Goal: Task Accomplishment & Management: Complete application form

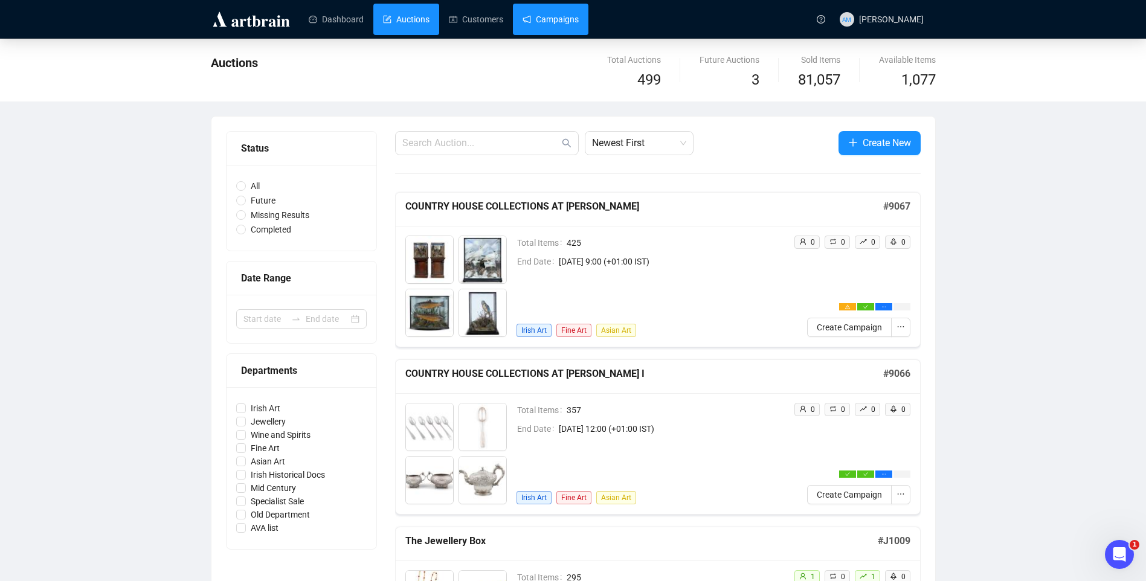
click at [532, 18] on link "Campaigns" at bounding box center [551, 19] width 56 height 31
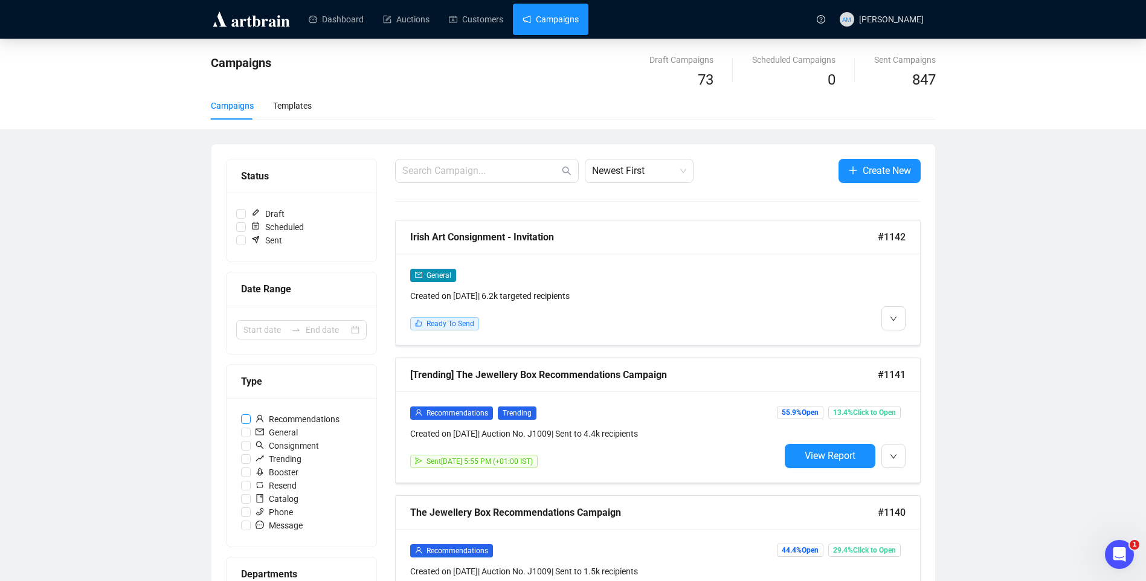
click at [309, 417] on span "Recommendations" at bounding box center [298, 419] width 94 height 13
click at [251, 417] on input "Recommendations" at bounding box center [246, 419] width 10 height 10
checkbox input "true"
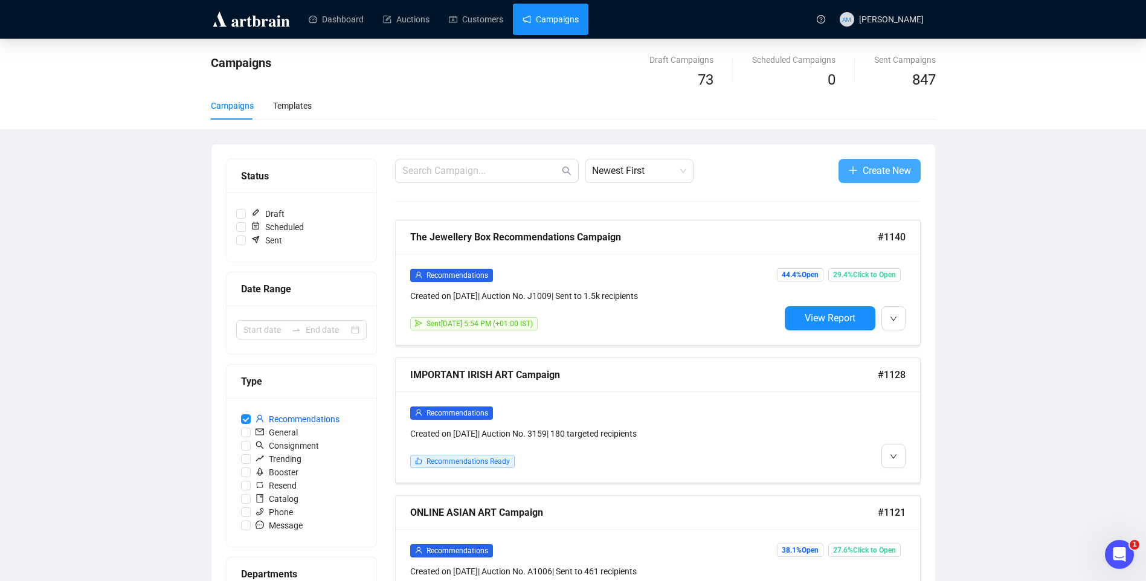
click at [895, 175] on span "Create New" at bounding box center [887, 170] width 48 height 15
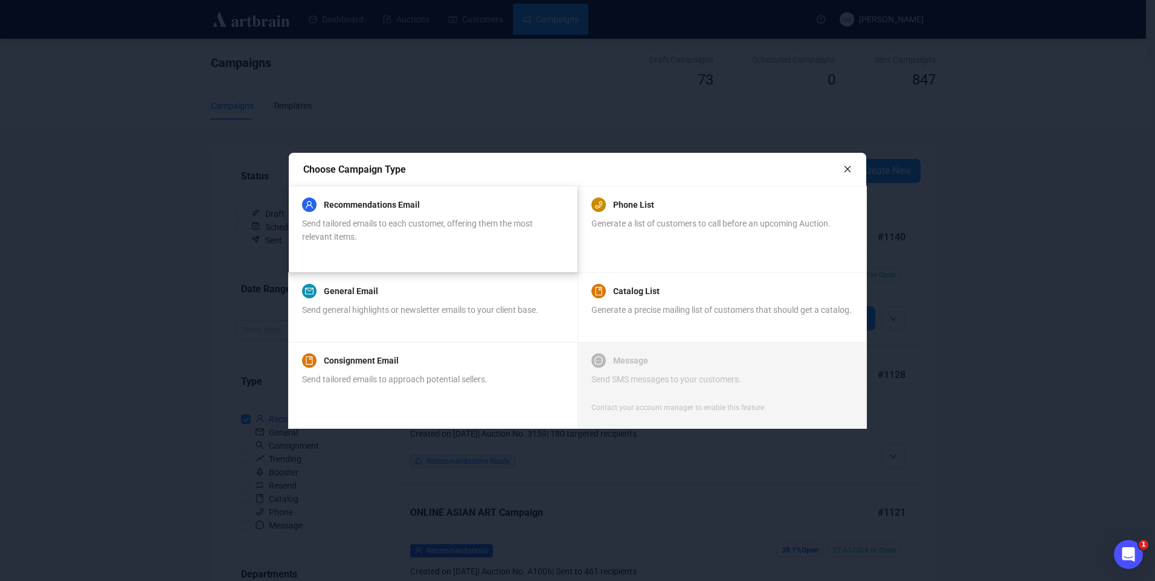
click at [498, 207] on div "Recommendations Email" at bounding box center [432, 205] width 261 height 14
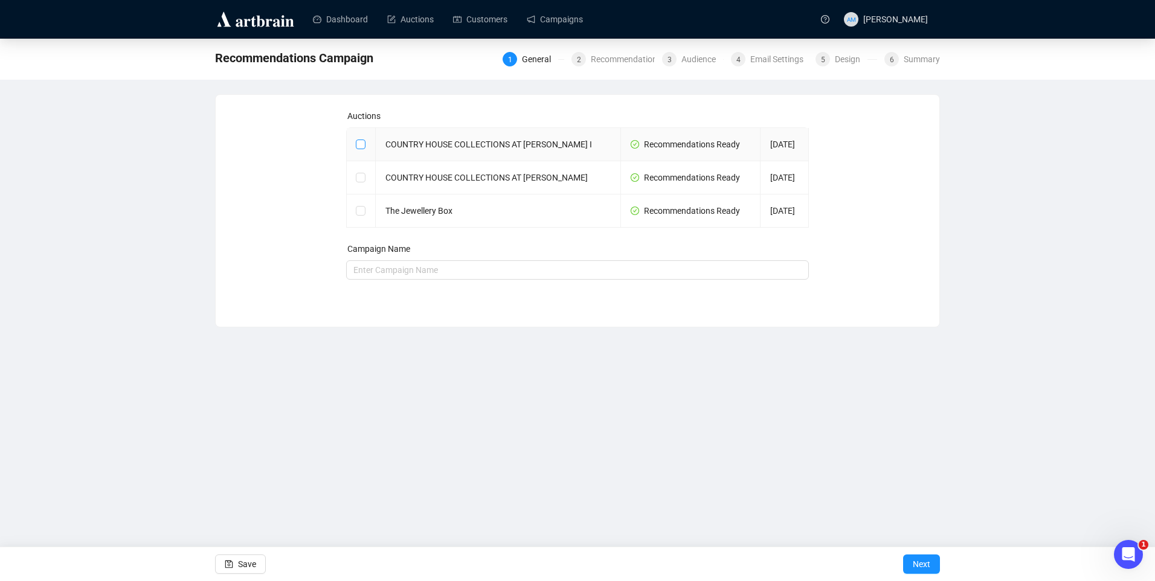
click at [362, 146] on input "checkbox" at bounding box center [360, 144] width 8 height 8
checkbox input "true"
type input "COUNTRY HOUSE COLLECTIONS AT TOWNLEY HALL I Campaign"
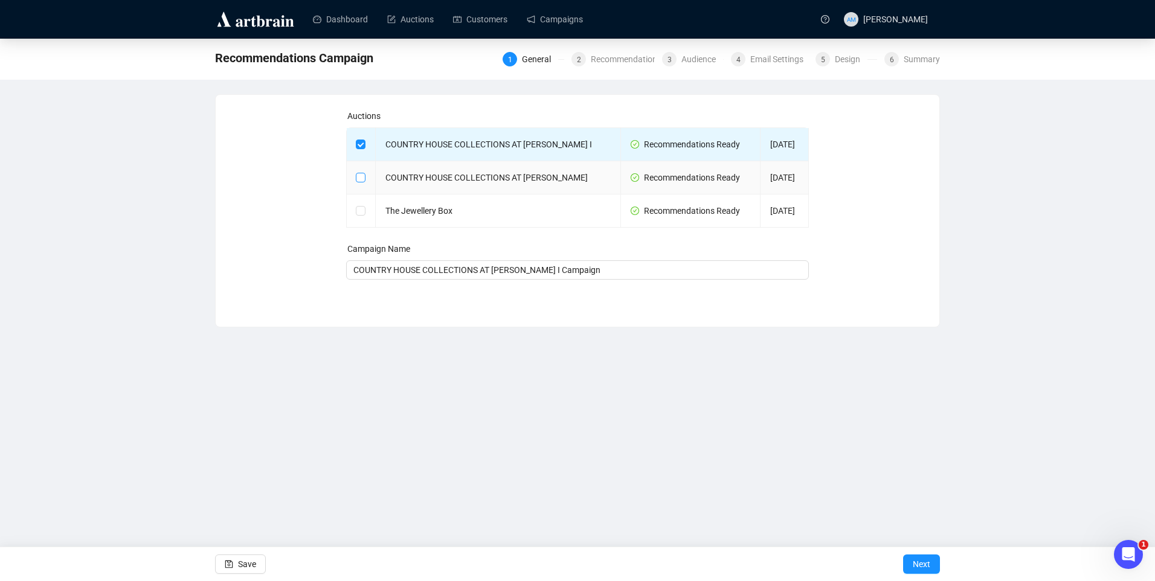
click at [358, 178] on input "checkbox" at bounding box center [360, 177] width 8 height 8
checkbox input "true"
type input "COUNTRY HOUSE COLLECTIONS AT [PERSON_NAME] I and COUNTRY HOUSE COLLECTIONS AT […"
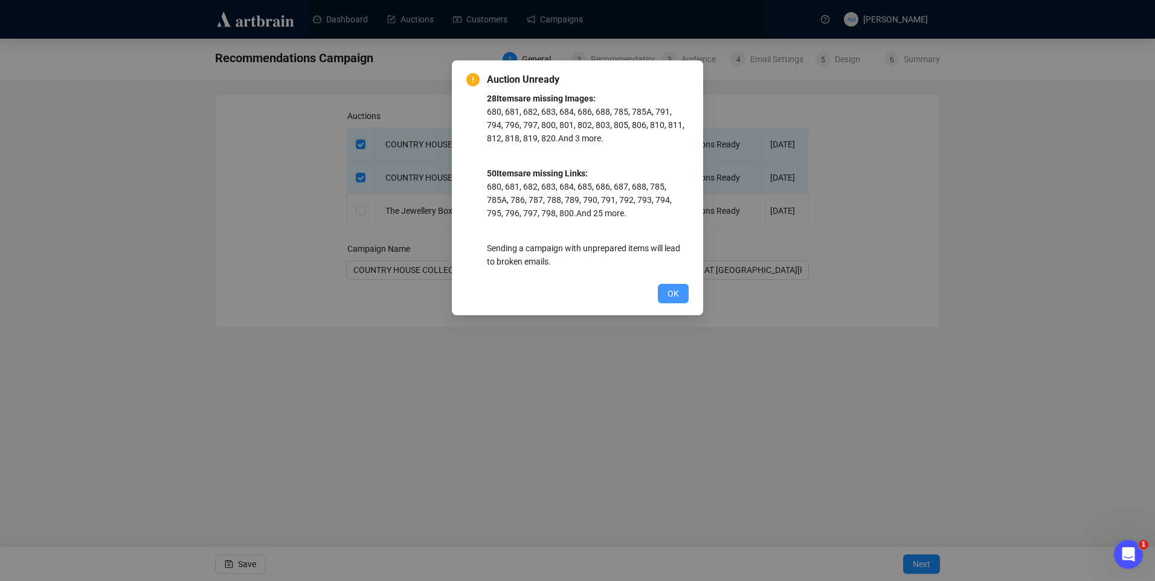
click at [676, 295] on span "OK" at bounding box center [673, 293] width 11 height 13
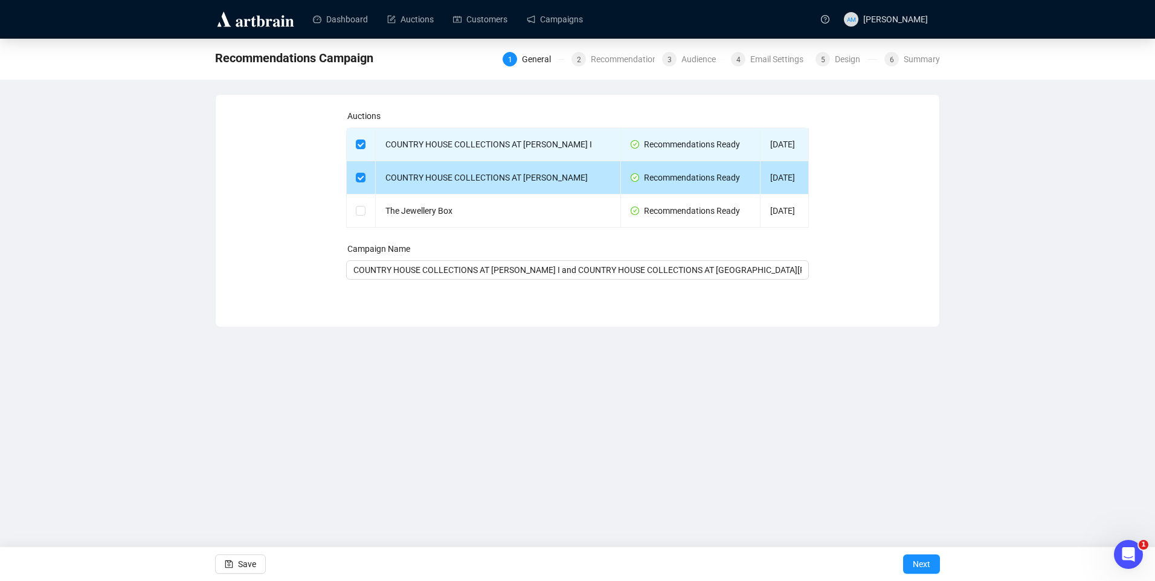
click at [525, 170] on td "COUNTRY HOUSE COLLECTIONS AT TOWNLEY HALL II" at bounding box center [498, 177] width 245 height 33
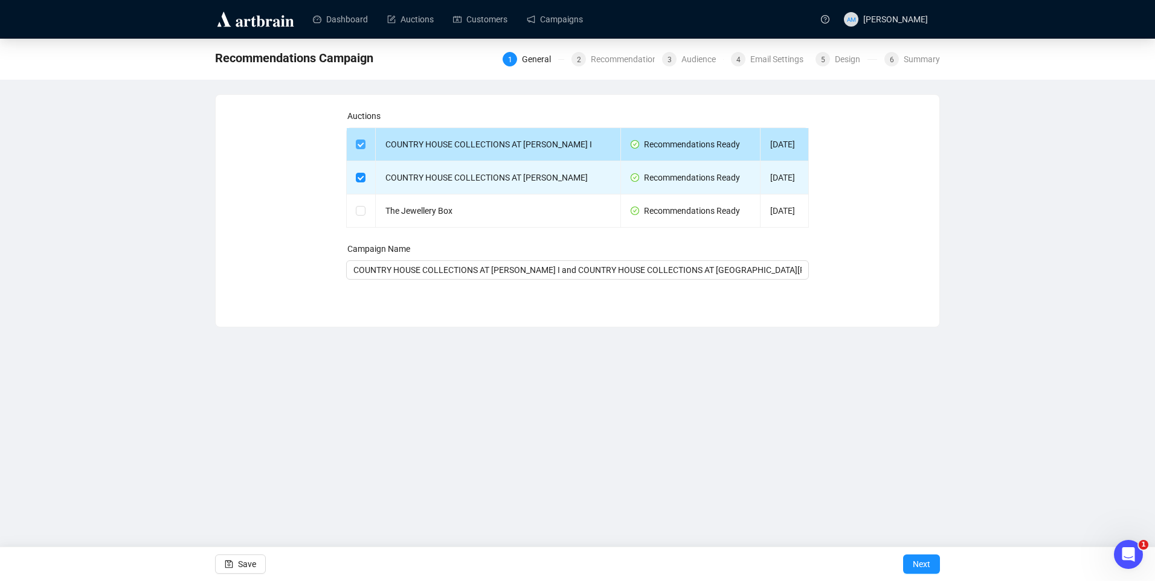
click at [359, 146] on input "checkbox" at bounding box center [360, 144] width 8 height 8
checkbox input "false"
type input "COUNTRY HOUSE COLLECTIONS AT TOWNLEY HALL II Campaign"
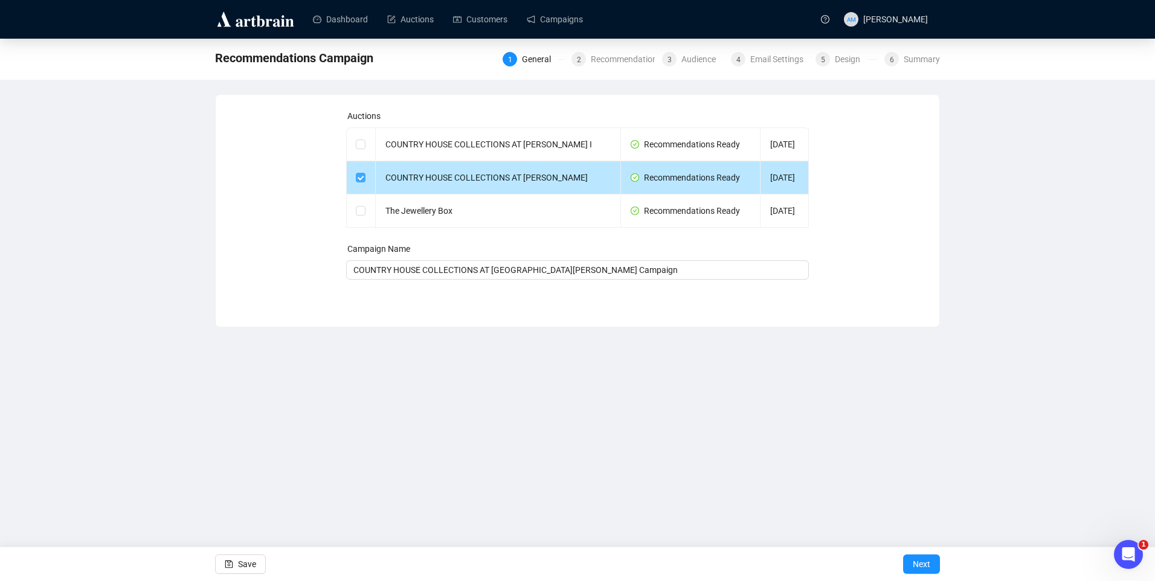
click at [361, 177] on input "checkbox" at bounding box center [360, 177] width 8 height 8
checkbox input "false"
type input "Campaign"
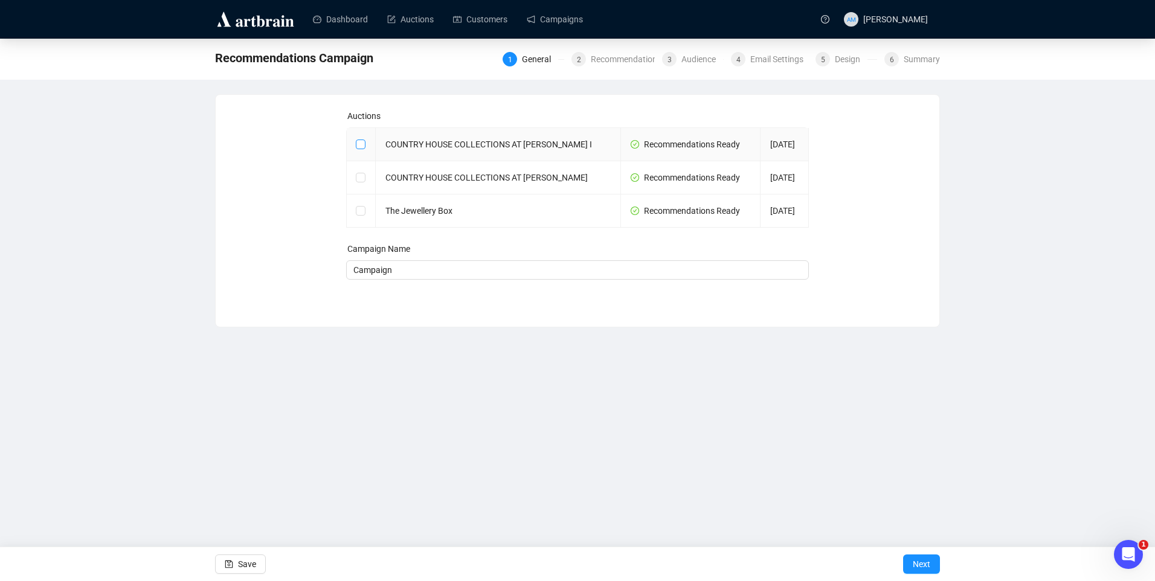
click at [359, 141] on input "checkbox" at bounding box center [360, 144] width 8 height 8
checkbox input "true"
type input "COUNTRY HOUSE COLLECTIONS AT TOWNLEY HALL I Campaign"
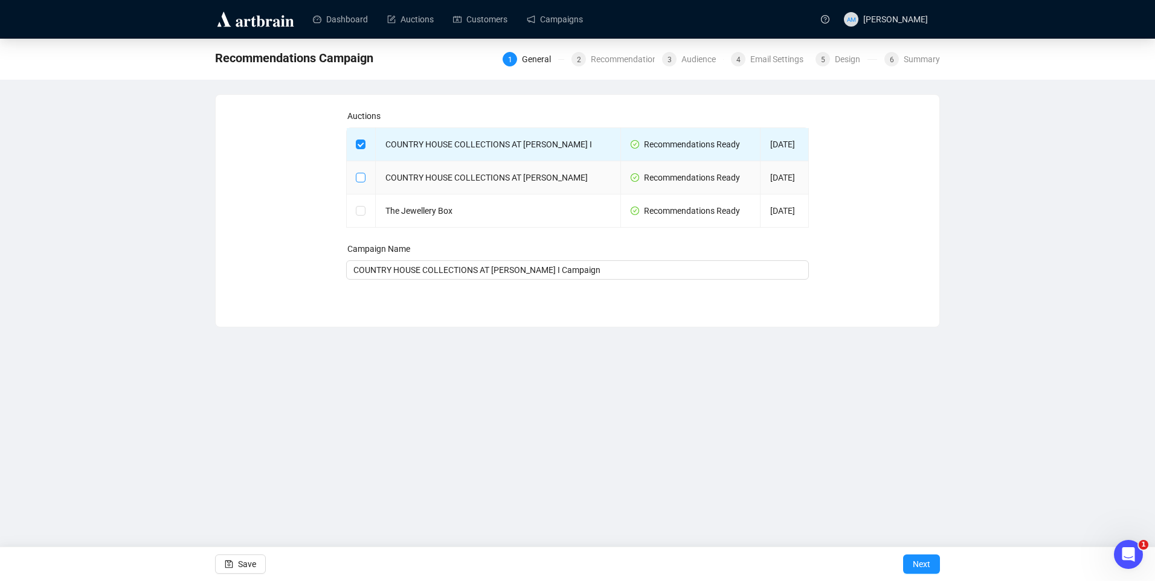
click at [358, 175] on input "checkbox" at bounding box center [360, 177] width 8 height 8
checkbox input "true"
type input "COUNTRY HOUSE COLLECTIONS AT [PERSON_NAME] I and COUNTRY HOUSE COLLECTIONS AT […"
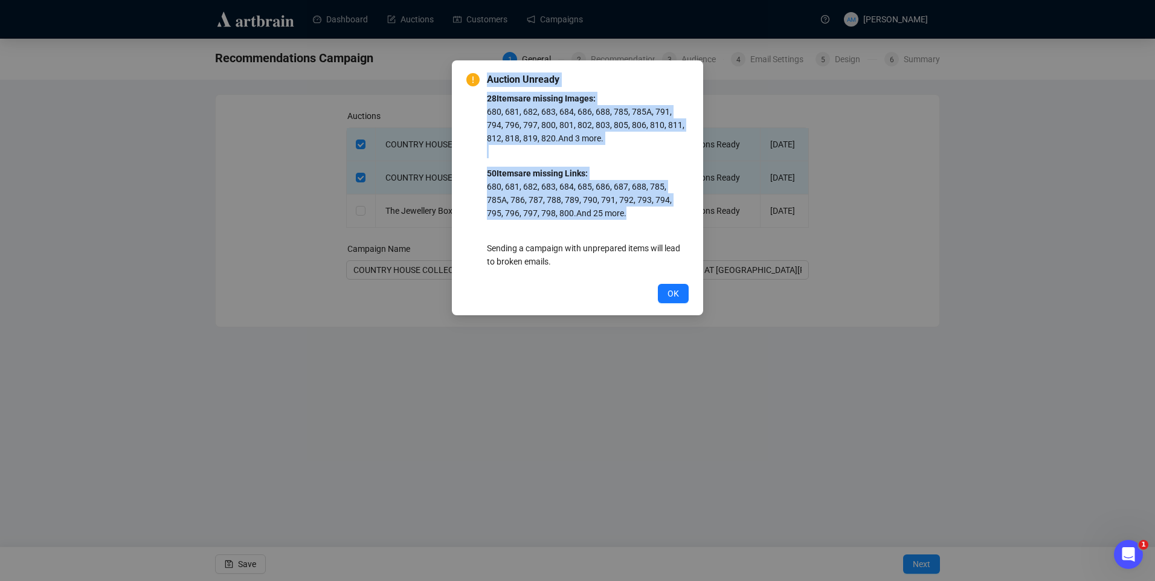
drag, startPoint x: 589, startPoint y: 214, endPoint x: 488, endPoint y: 66, distance: 179.1
click at [488, 66] on div "Auction Unready 28 Item s are missing Images: 680, 681, 682, 683, 684, 686, 688…" at bounding box center [577, 187] width 251 height 255
click at [645, 159] on div "28 Item s are missing Images: 680, 681, 682, 683, 684, 686, 688, 785, 785A, 791…" at bounding box center [588, 184] width 202 height 185
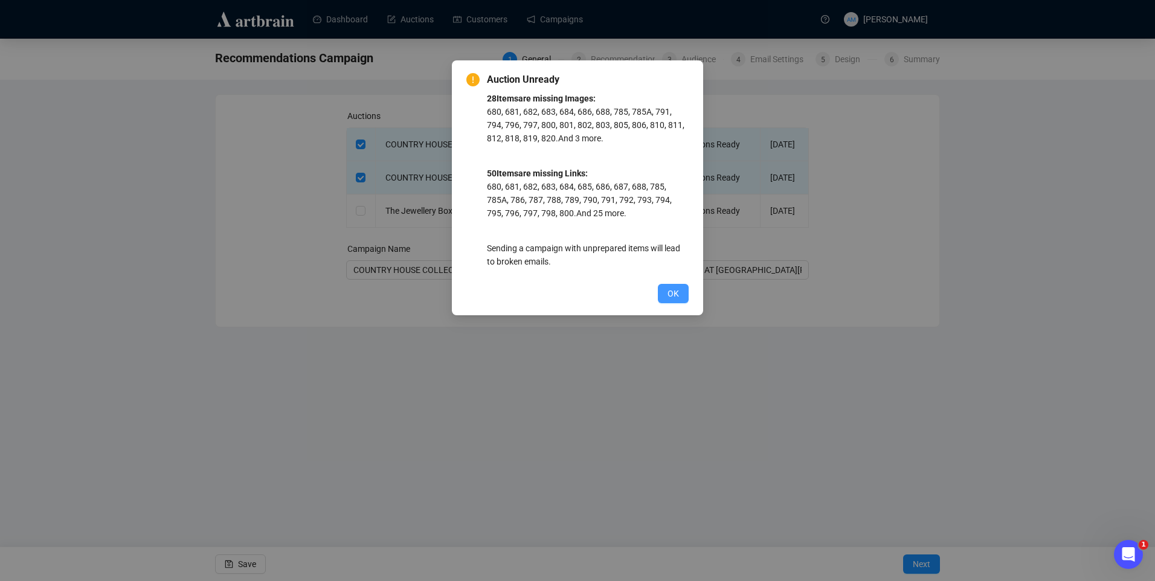
click at [683, 294] on button "OK" at bounding box center [673, 293] width 31 height 19
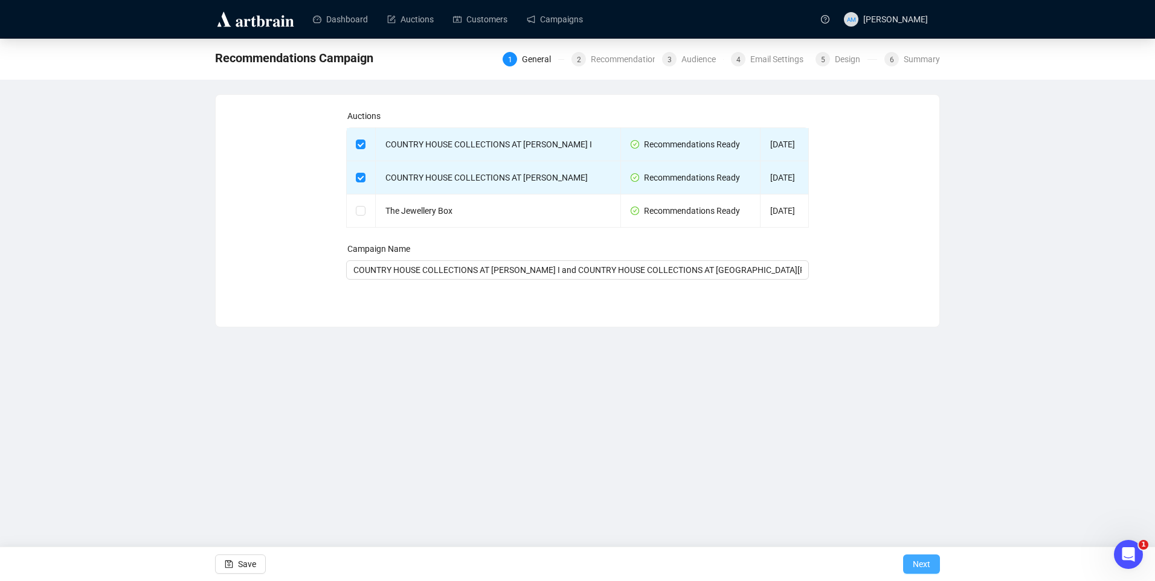
click at [922, 565] on span "Next" at bounding box center [922, 564] width 18 height 34
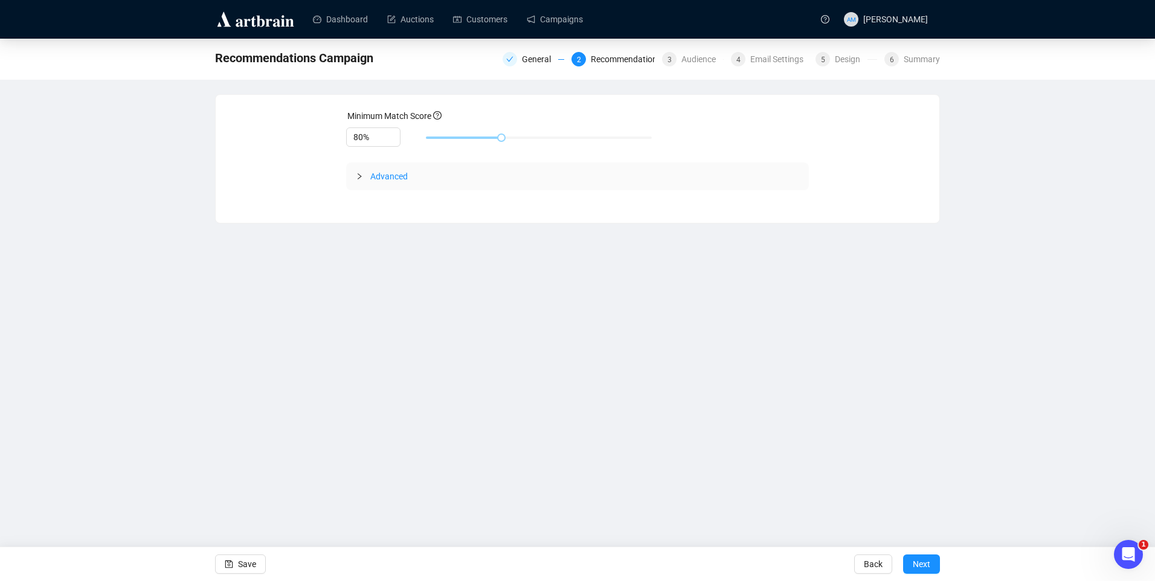
drag, startPoint x: 990, startPoint y: 95, endPoint x: 878, endPoint y: 304, distance: 237.0
click at [878, 304] on div "Dashboard Auctions Customers Campaigns AM Amy McNamara Recommendations Campaign…" at bounding box center [577, 290] width 1155 height 581
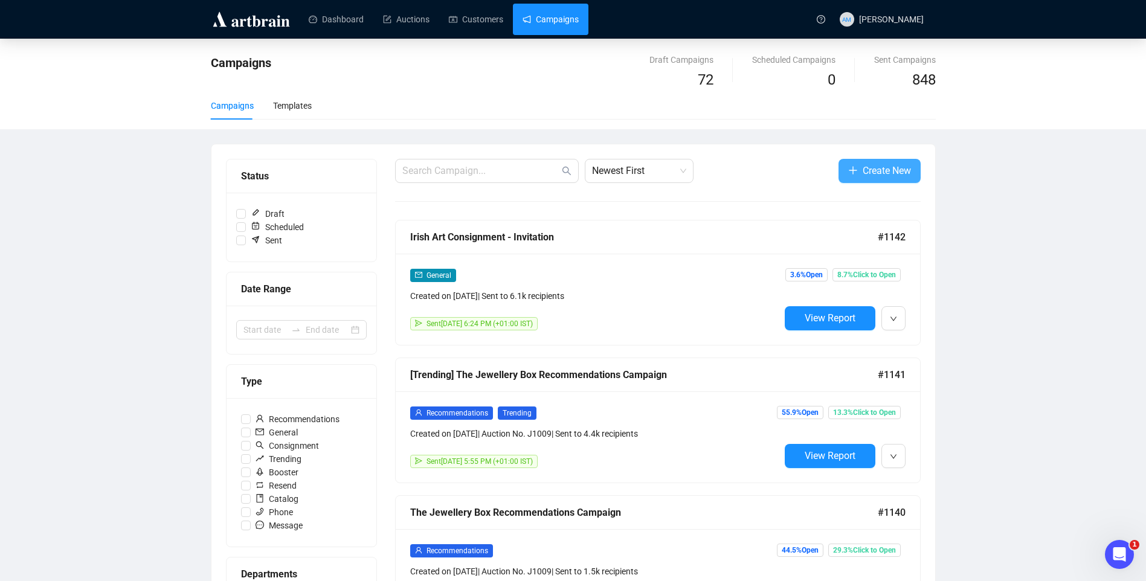
click at [874, 166] on span "Create New" at bounding box center [887, 170] width 48 height 15
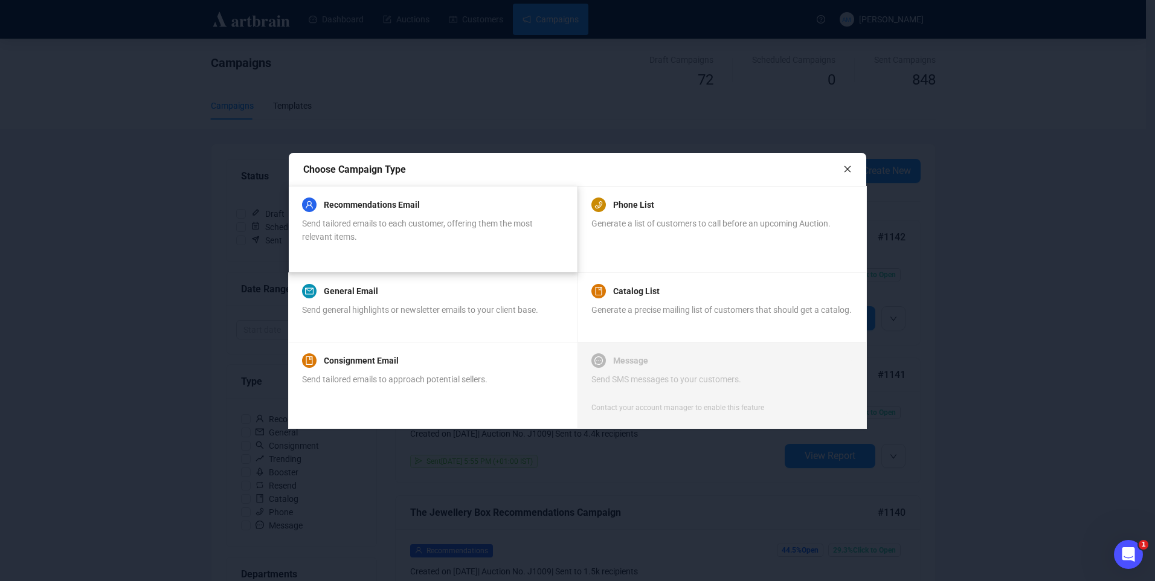
click at [378, 235] on div "Send tailored emails to each customer, offering them the most relevant items." at bounding box center [432, 230] width 261 height 27
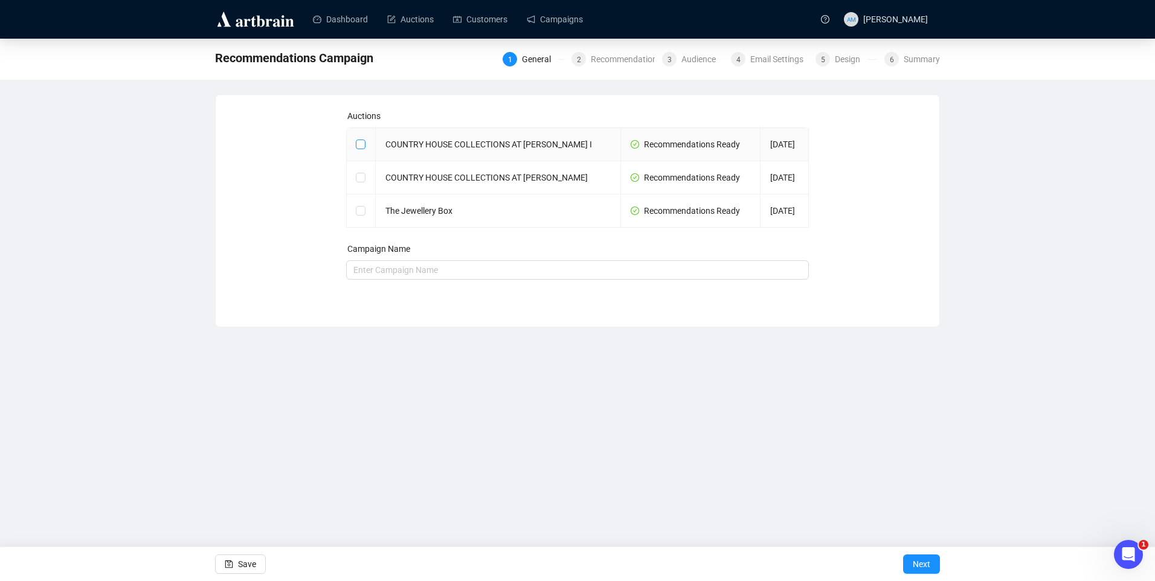
click at [359, 146] on input "checkbox" at bounding box center [360, 144] width 8 height 8
checkbox input "true"
type input "COUNTRY HOUSE COLLECTIONS AT TOWNLEY HALL I Campaign"
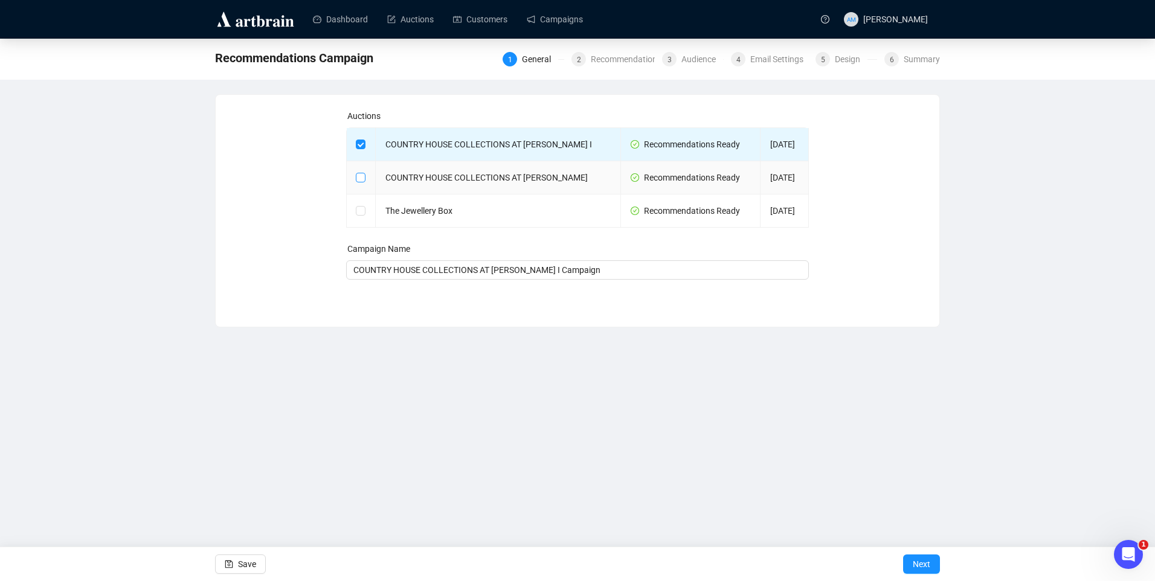
click at [356, 180] on input "checkbox" at bounding box center [360, 177] width 8 height 8
checkbox input "true"
type input "COUNTRY HOUSE COLLECTIONS AT [PERSON_NAME] I and COUNTRY HOUSE COLLECTIONS AT […"
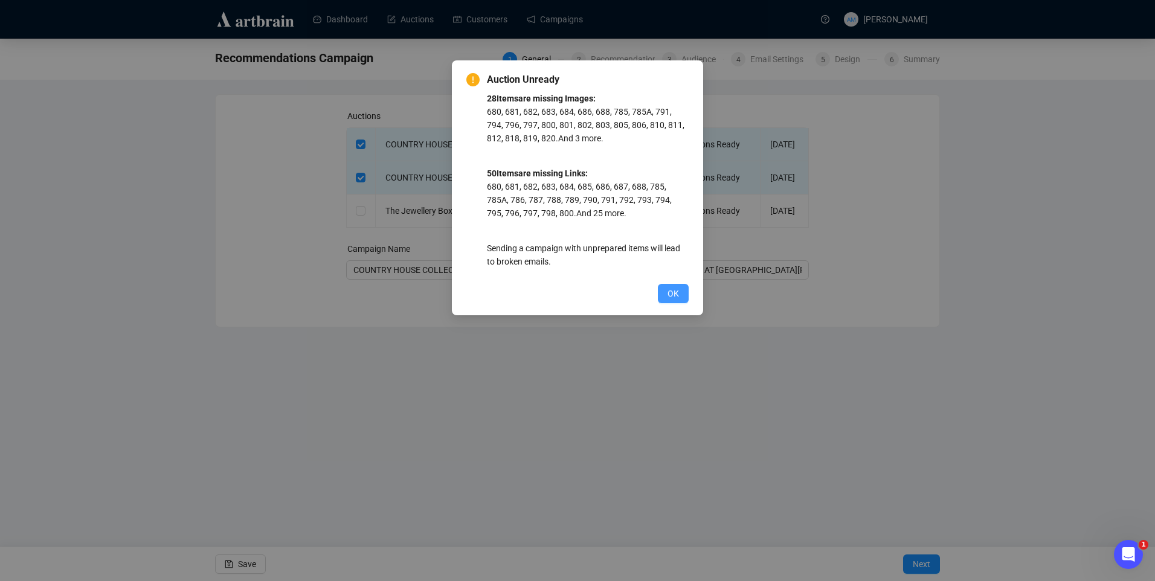
click at [675, 293] on span "OK" at bounding box center [673, 293] width 11 height 13
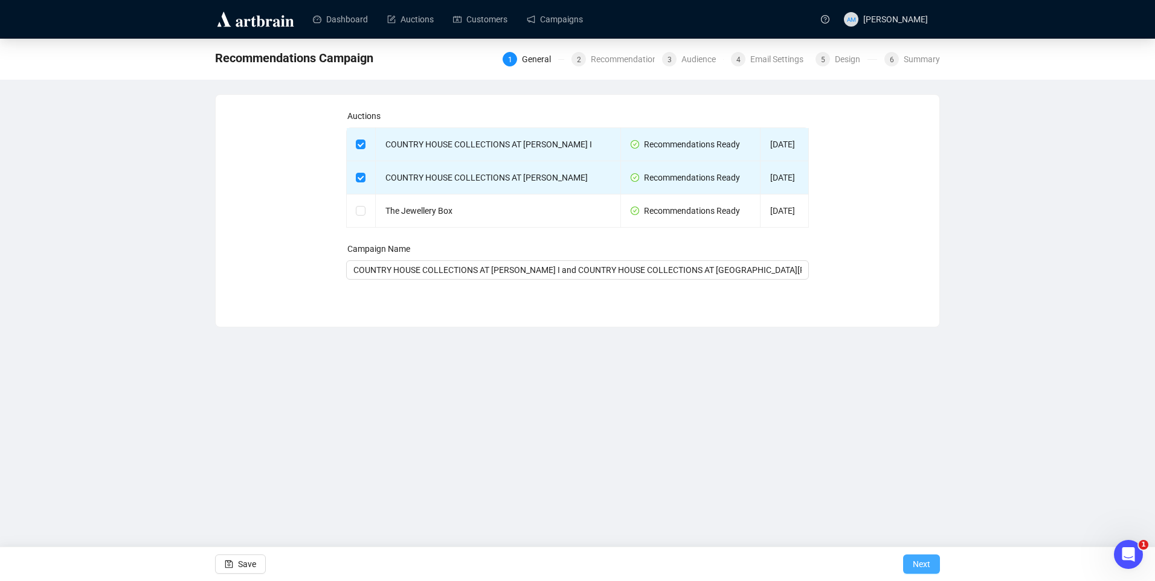
click at [919, 564] on span "Next" at bounding box center [922, 564] width 18 height 34
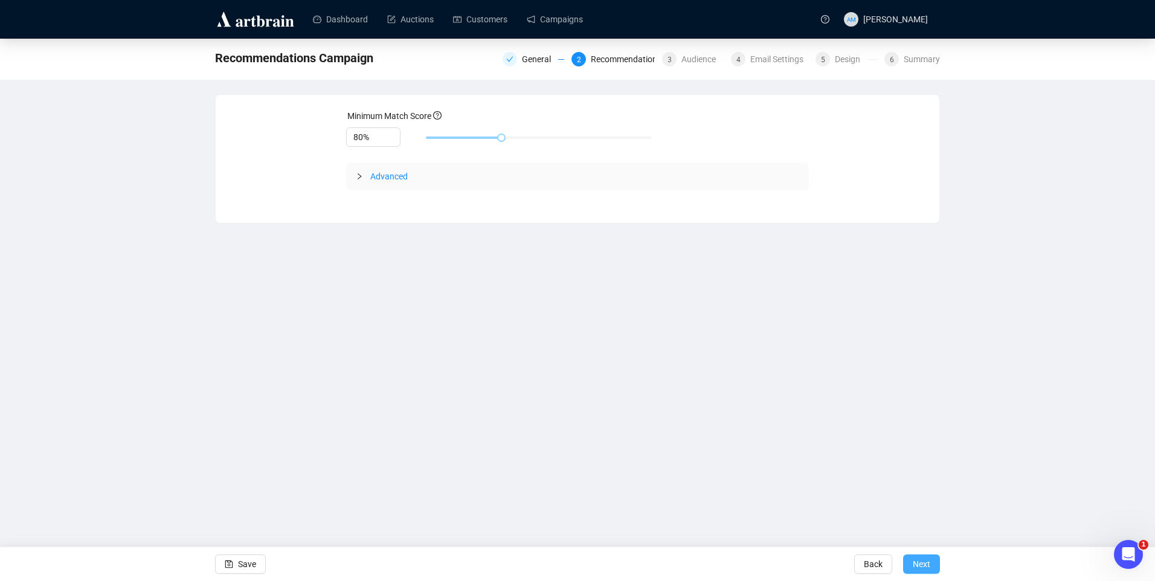
click at [931, 558] on button "Next" at bounding box center [921, 564] width 37 height 19
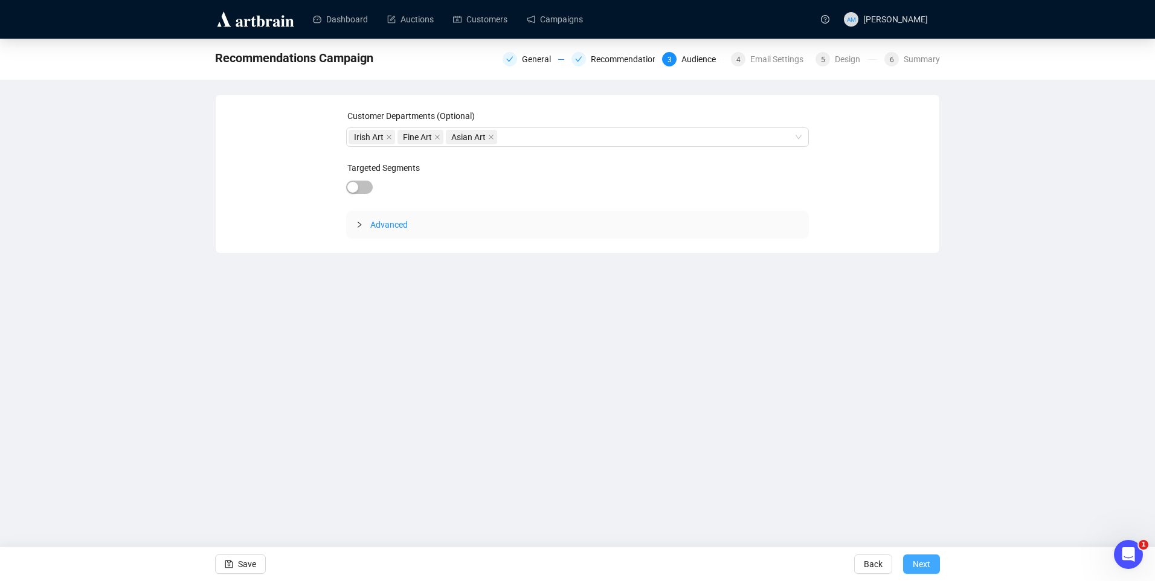
click at [927, 568] on span "Next" at bounding box center [922, 564] width 18 height 34
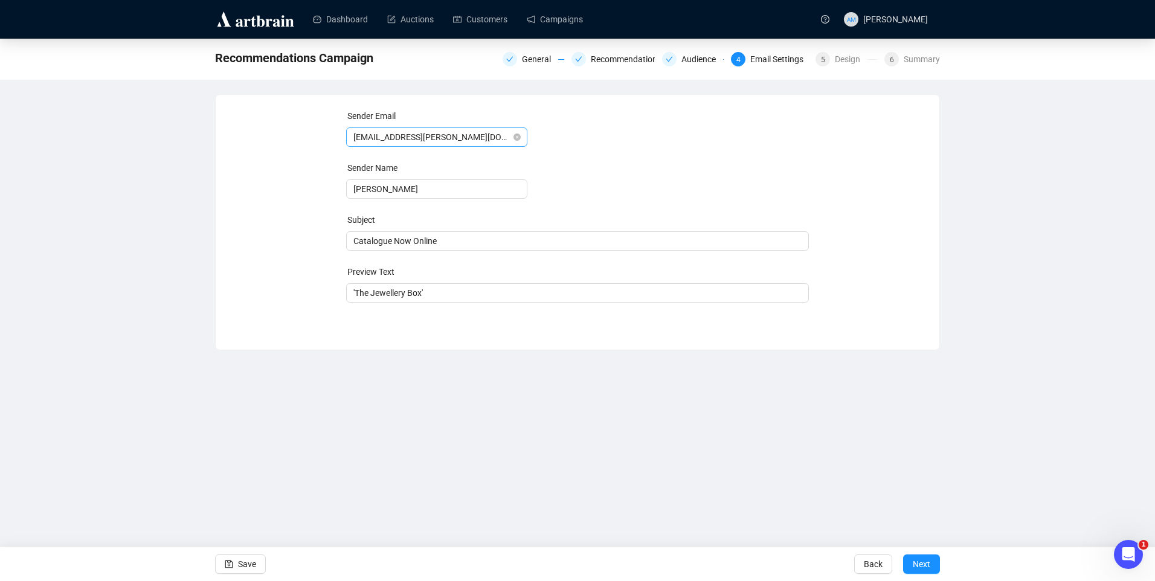
click at [524, 140] on div "jewellery@adams.ie" at bounding box center [436, 136] width 181 height 19
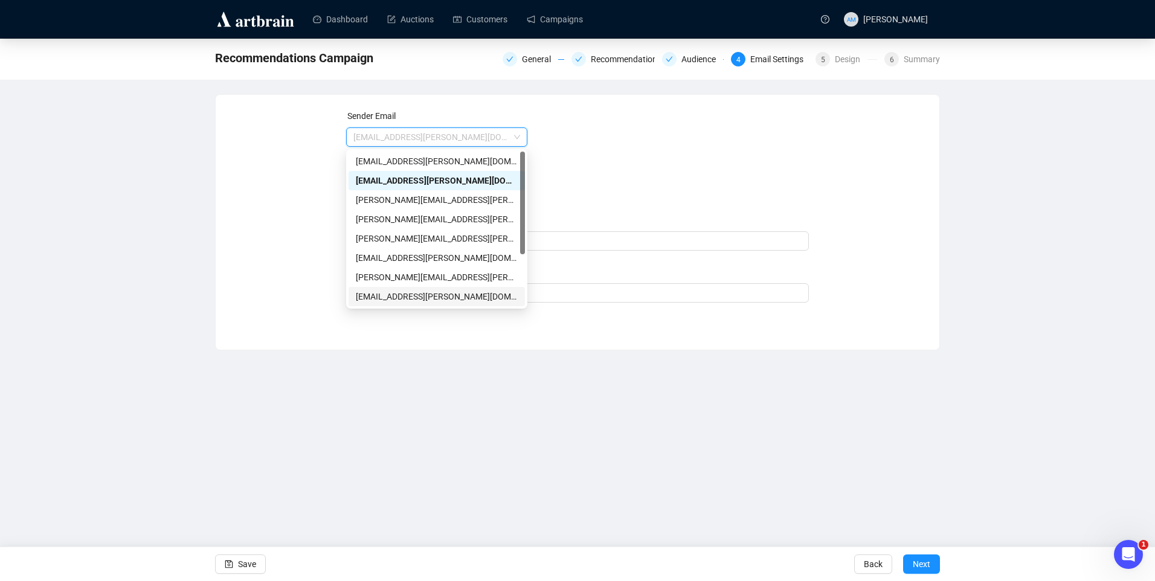
click at [396, 295] on div "info@adams.ie" at bounding box center [437, 296] width 162 height 13
type input "Adam’s Auctioneers"
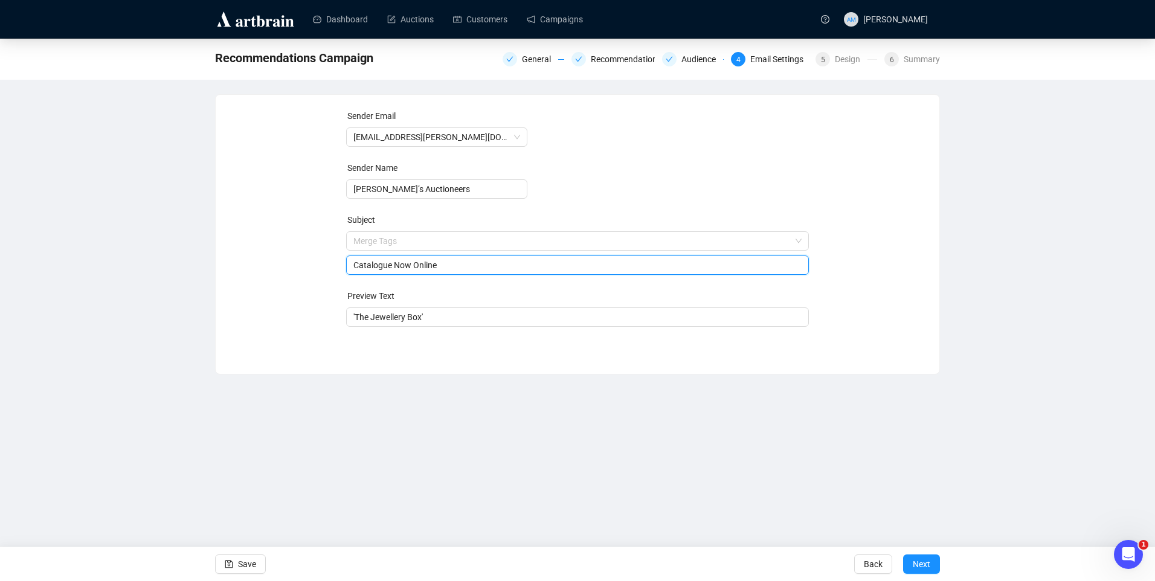
click at [445, 237] on span "Merge Tags Catalogue Now Online" at bounding box center [577, 253] width 463 height 34
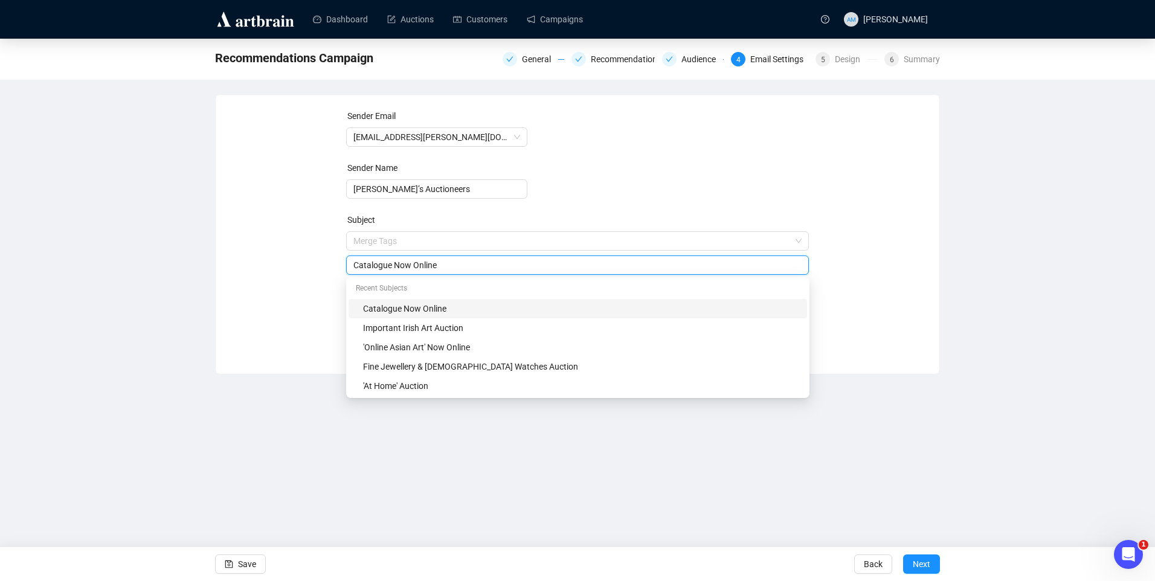
drag, startPoint x: 448, startPoint y: 265, endPoint x: 298, endPoint y: 250, distance: 150.0
click at [310, 251] on div "Sender Email info@adams.ie Sender Name Adam’s Auctioneers Subject Merge Tags Ca…" at bounding box center [577, 225] width 695 height 232
type input "T"
type input "'Country House Collections'"
click at [653, 202] on form "Sender Email info@adams.ie Sender Name Adam’s Auctioneers Subject Merge Tags 'C…" at bounding box center [577, 217] width 463 height 217
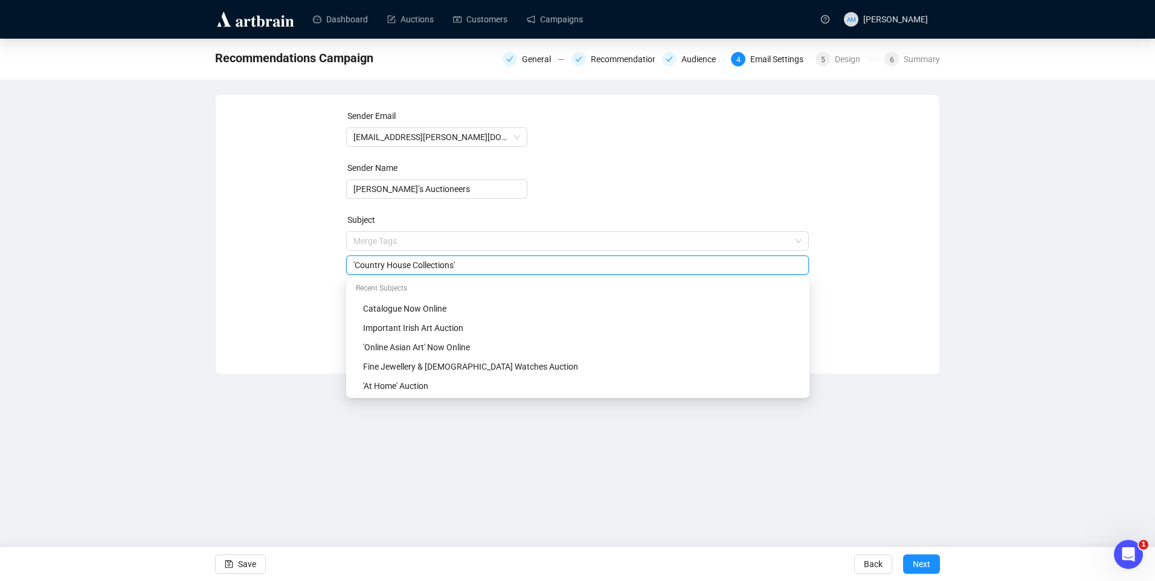
drag, startPoint x: 469, startPoint y: 269, endPoint x: 369, endPoint y: 269, distance: 100.9
click at [303, 269] on div "Sender Email info@adams.ie Sender Name Adam’s Auctioneers Subject Merge Tags 'C…" at bounding box center [577, 225] width 695 height 232
click at [300, 332] on div "Sender Email info@adams.ie Sender Name Adam’s Auctioneers Subject Merge Tags 'C…" at bounding box center [577, 225] width 695 height 232
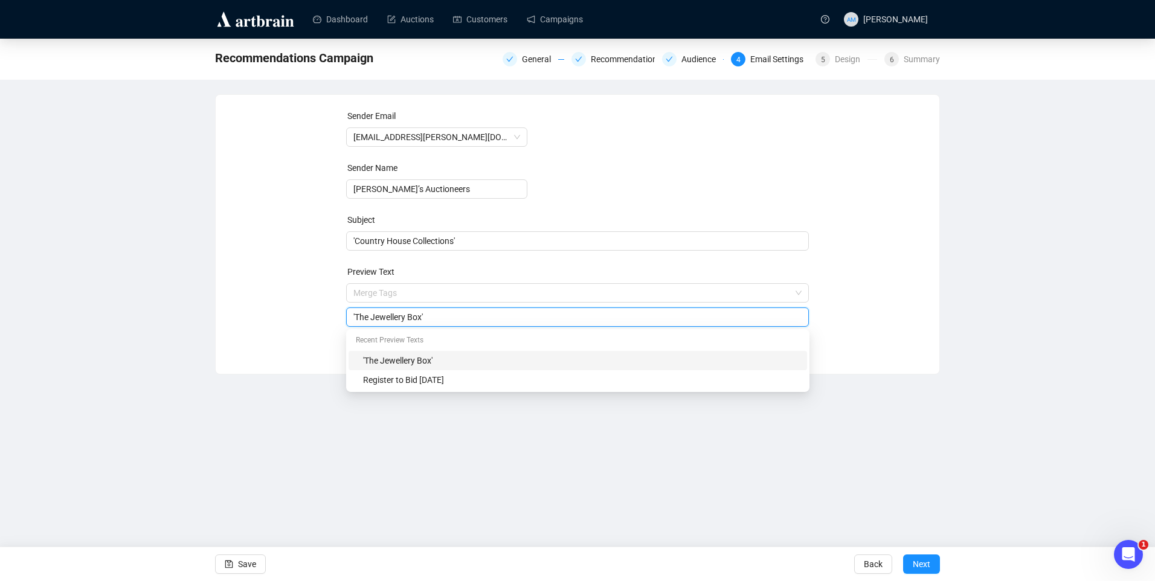
drag, startPoint x: 440, startPoint y: 317, endPoint x: 321, endPoint y: 317, distance: 119.0
click at [321, 317] on div "Sender Email info@adams.ie Sender Name Adam’s Auctioneers Subject 'Country Hous…" at bounding box center [577, 225] width 695 height 232
paste input "Country House Collections"
type input "'Country House Collections'"
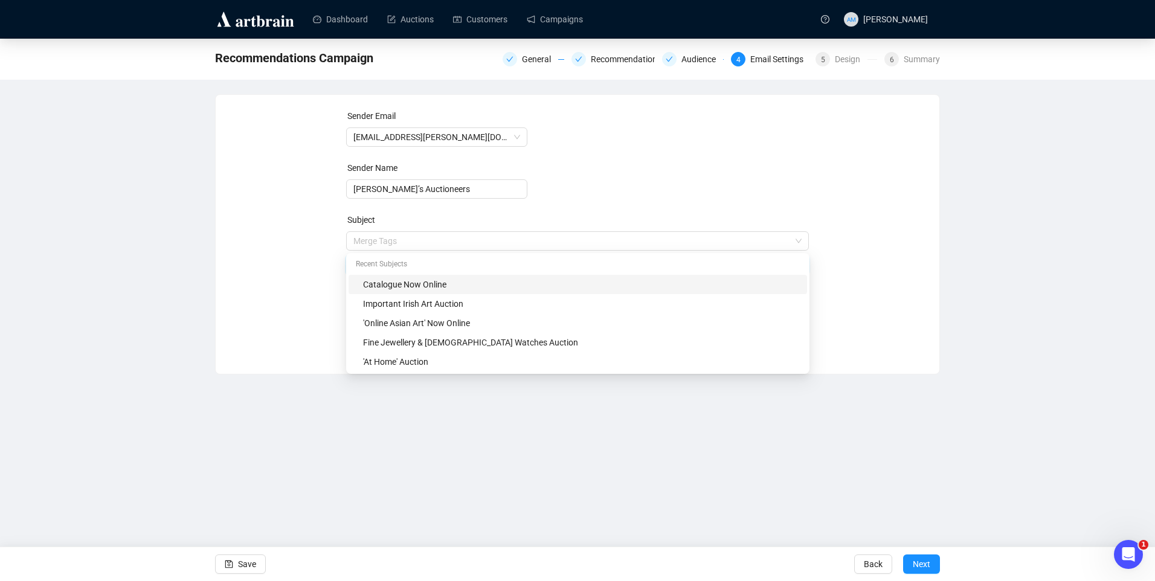
drag, startPoint x: 472, startPoint y: 245, endPoint x: 184, endPoint y: 245, distance: 288.2
click at [186, 245] on div "Recommendations Campaign General Recommendations Audience 4 Email Settings 5 De…" at bounding box center [577, 207] width 1155 height 336
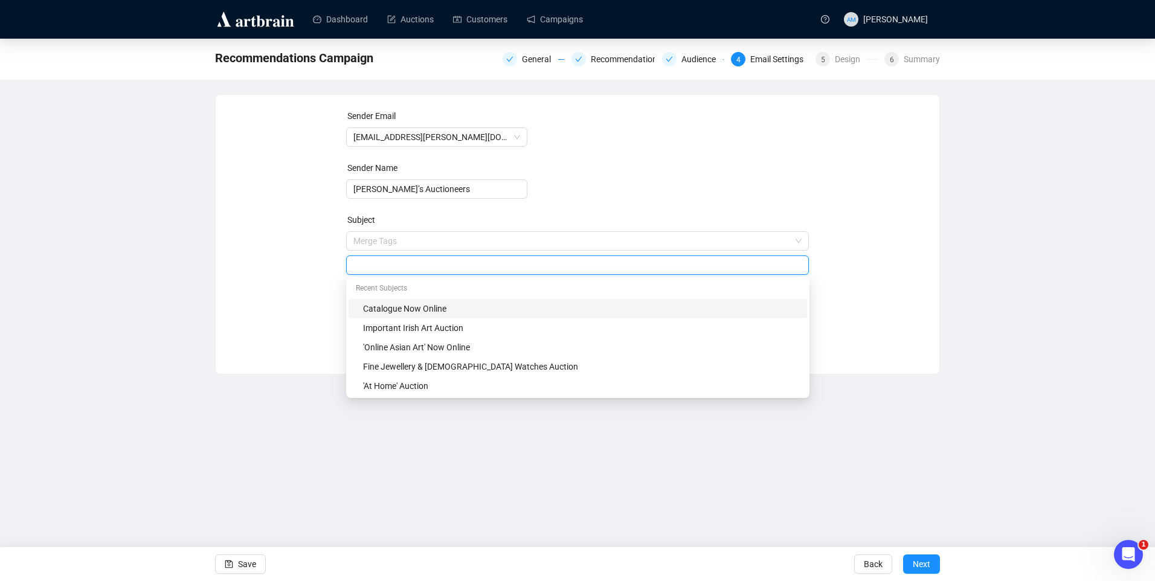
click at [370, 264] on input "search" at bounding box center [577, 265] width 449 height 18
click at [481, 211] on form "Sender Email info@adams.ie Sender Name Adam’s Auctioneers Subject Merge Tags Pr…" at bounding box center [577, 217] width 463 height 217
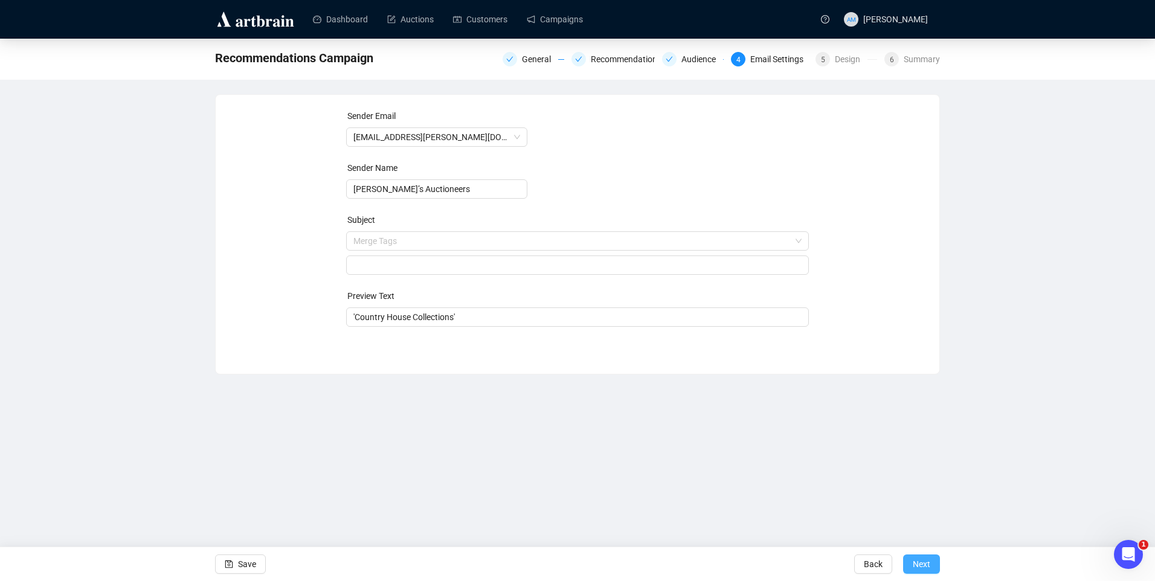
click at [927, 564] on span "Next" at bounding box center [922, 564] width 18 height 34
click at [367, 243] on input "search" at bounding box center [572, 241] width 438 height 18
click at [259, 242] on div "Sender Email info@adams.ie Sender Name Adam’s Auctioneers Subject Merge Tags Pr…" at bounding box center [577, 225] width 695 height 232
click at [359, 263] on input "search" at bounding box center [577, 265] width 449 height 18
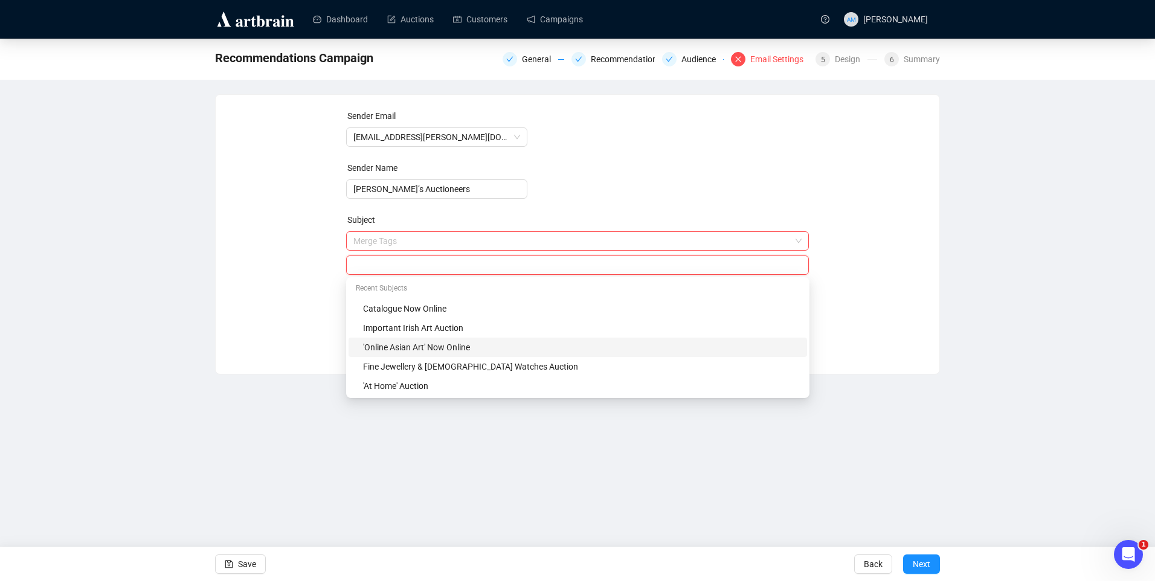
click at [355, 267] on input "search" at bounding box center [577, 265] width 449 height 18
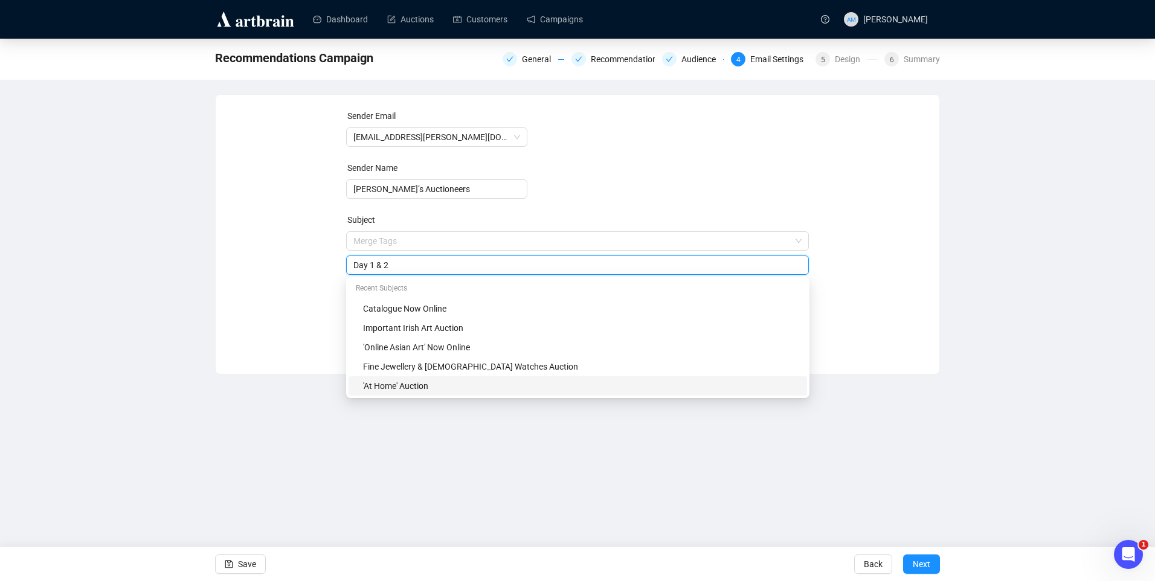
type input "Day 1 & 2"
click at [853, 327] on div "Sender Email info@adams.ie Sender Name Adam’s Auctioneers Subject Merge Tags Da…" at bounding box center [577, 225] width 695 height 232
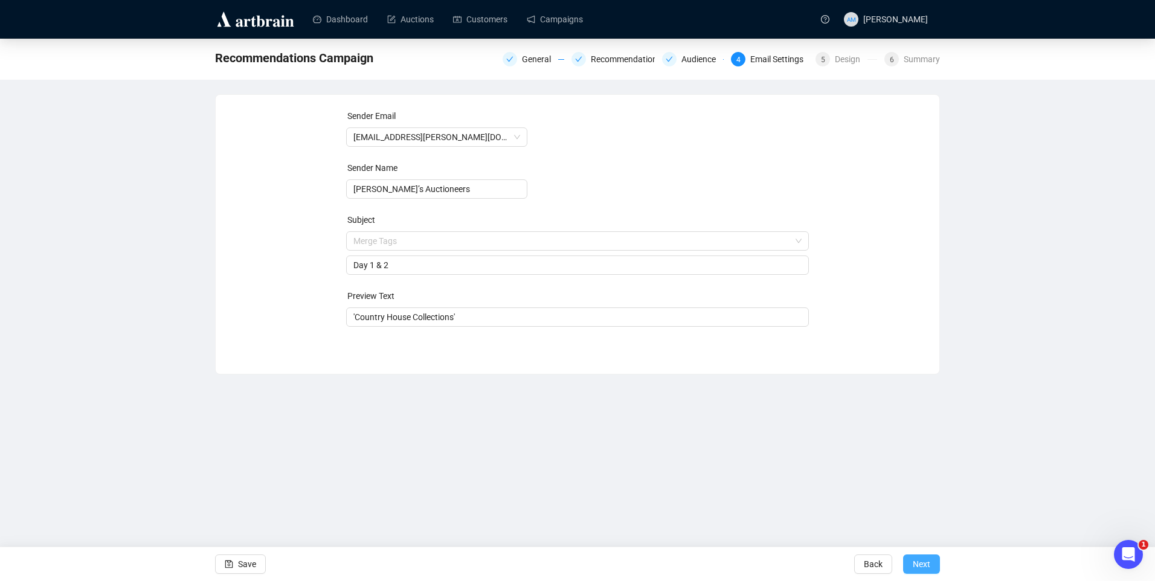
click at [930, 562] on span "Next" at bounding box center [922, 564] width 18 height 34
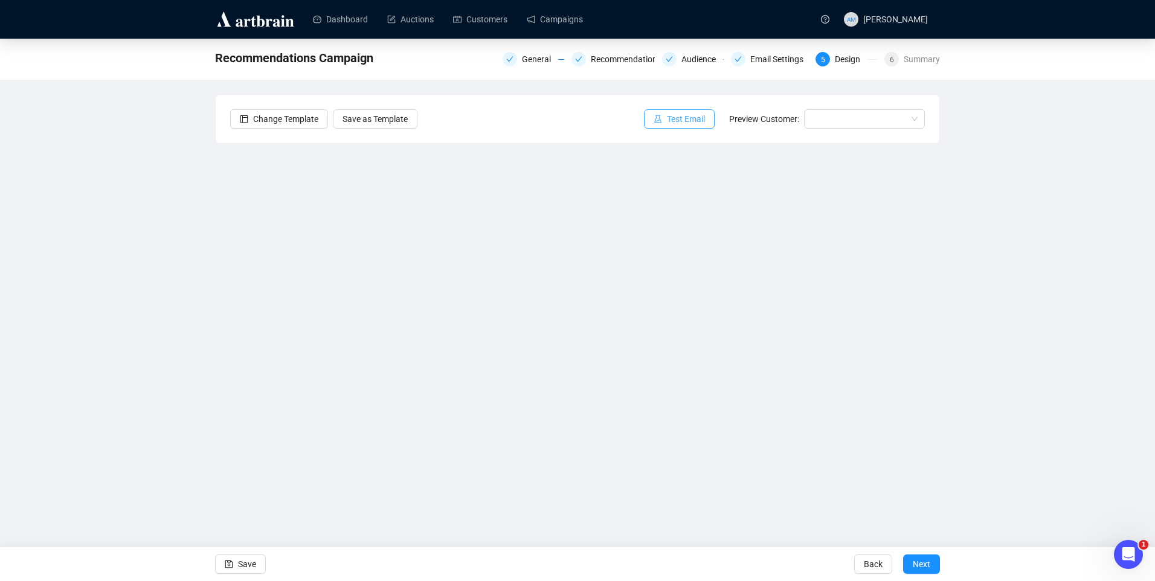
click at [671, 115] on span "Test Email" at bounding box center [686, 118] width 38 height 13
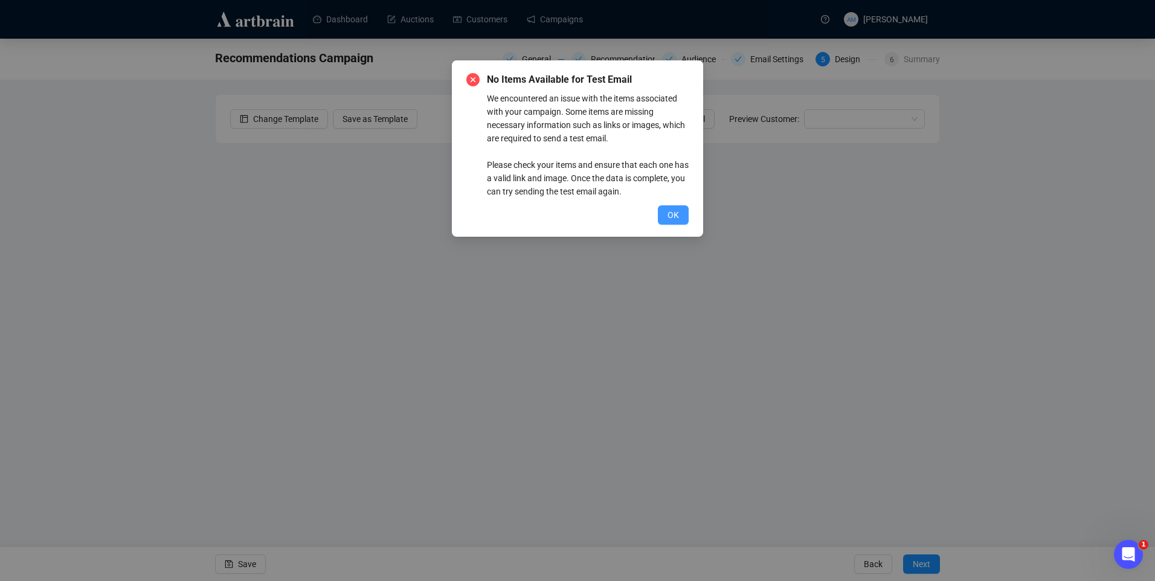
click at [676, 221] on span "OK" at bounding box center [673, 214] width 11 height 13
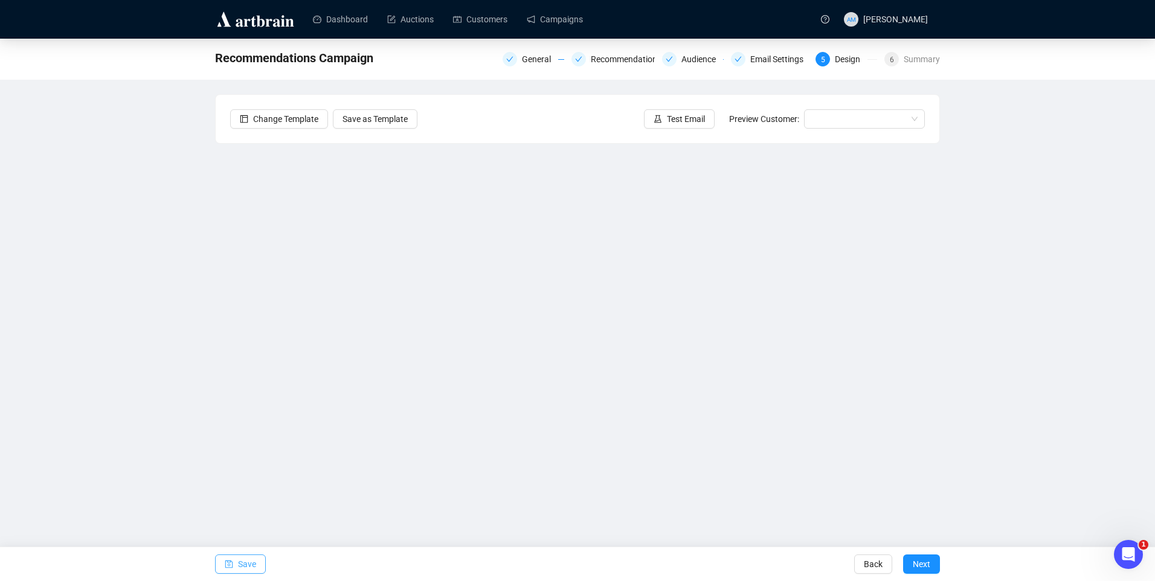
click at [252, 556] on span "Save" at bounding box center [247, 564] width 18 height 34
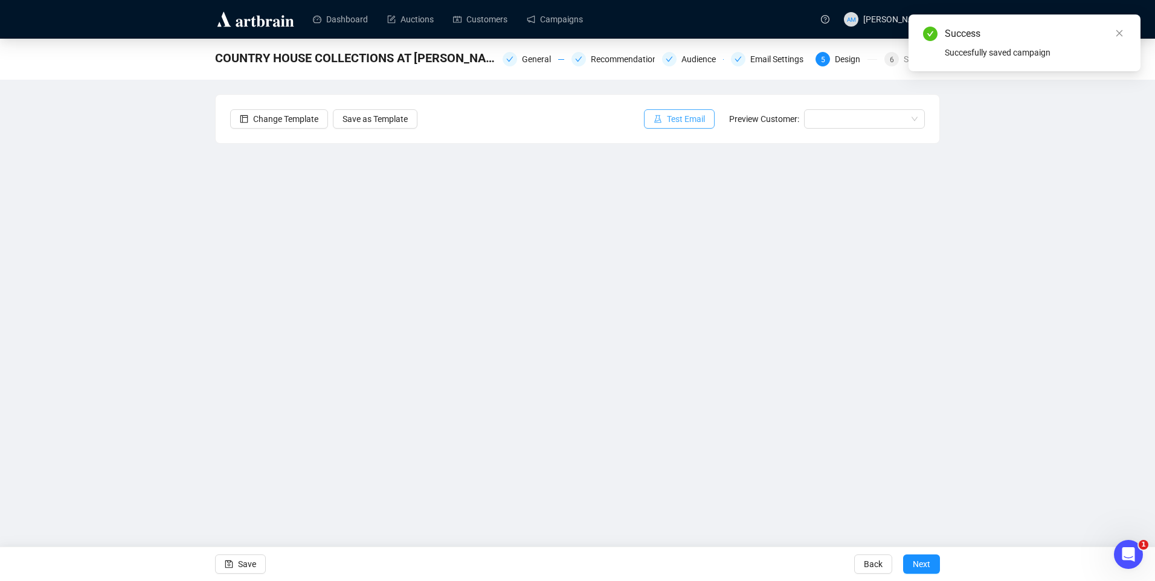
click at [680, 112] on span "Test Email" at bounding box center [686, 118] width 38 height 13
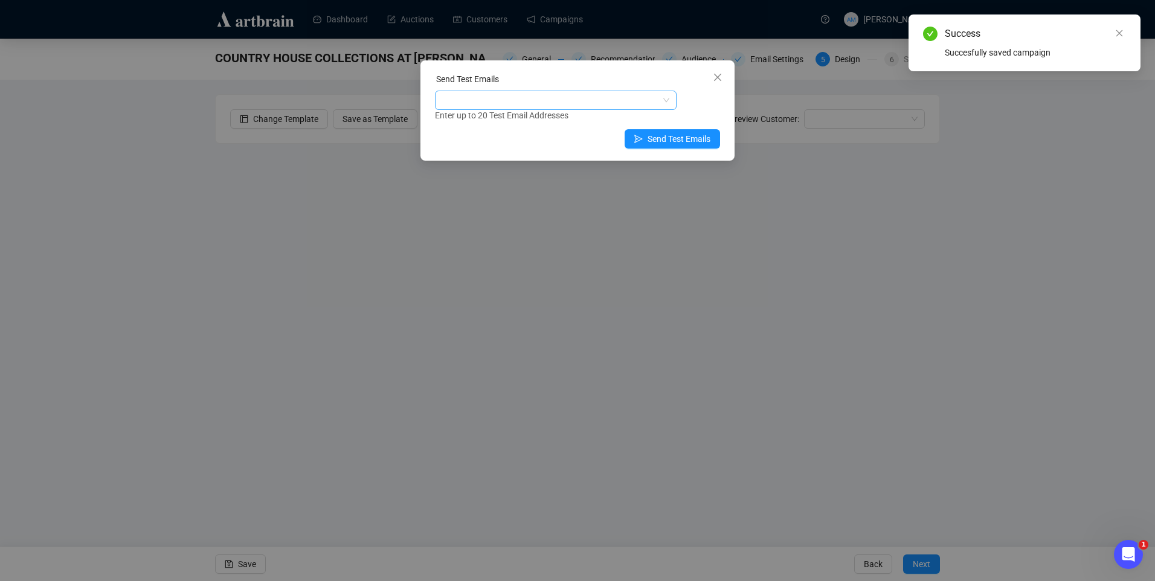
click at [597, 104] on div at bounding box center [549, 100] width 224 height 17
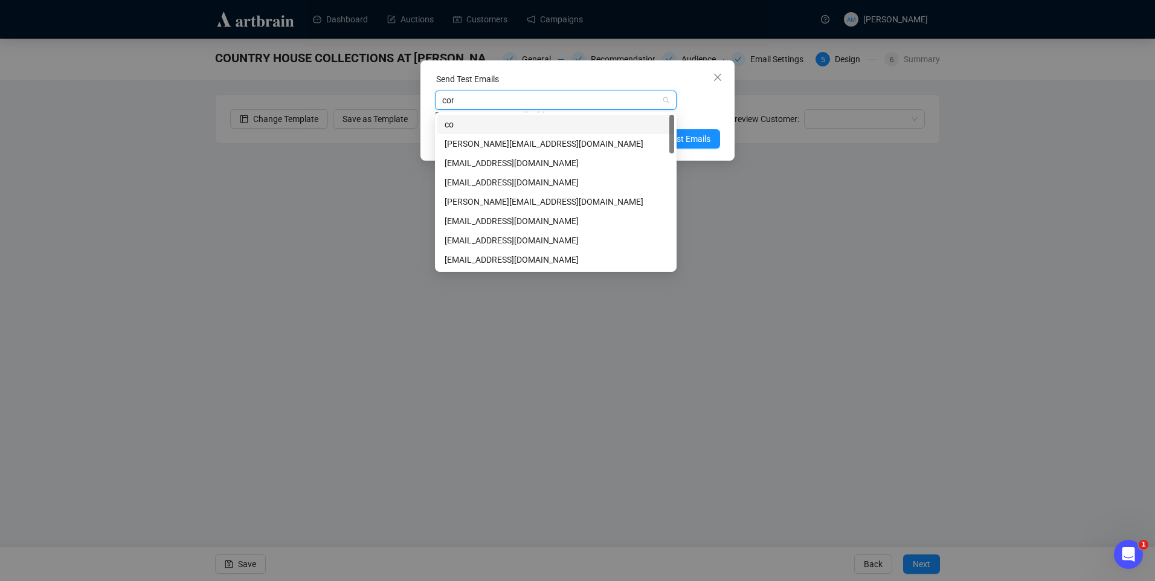
type input "conor"
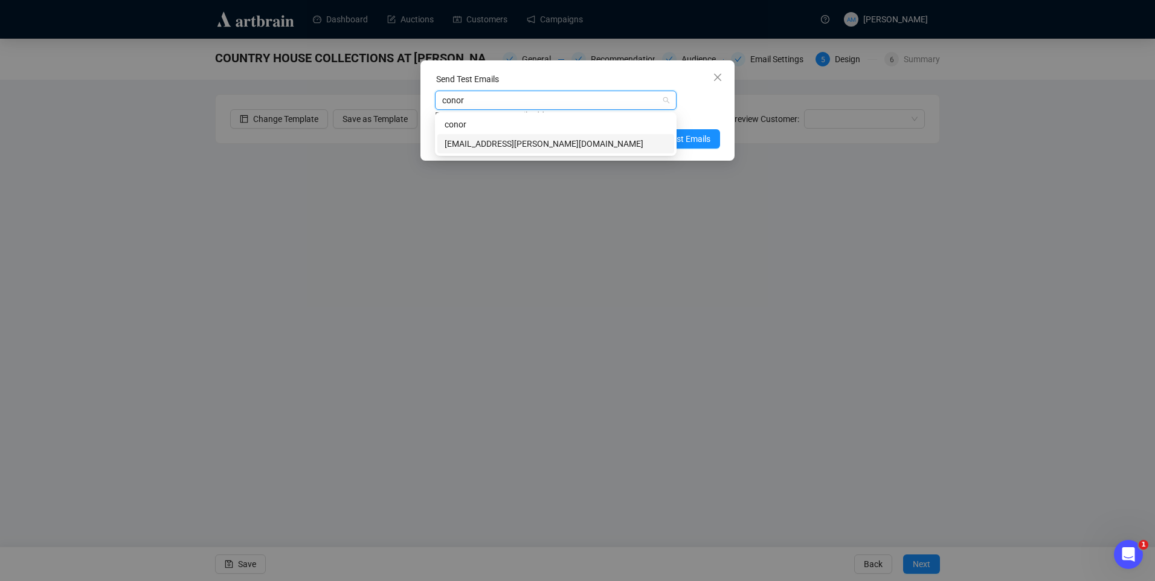
click at [450, 141] on div "conor@adams.ie" at bounding box center [556, 143] width 222 height 13
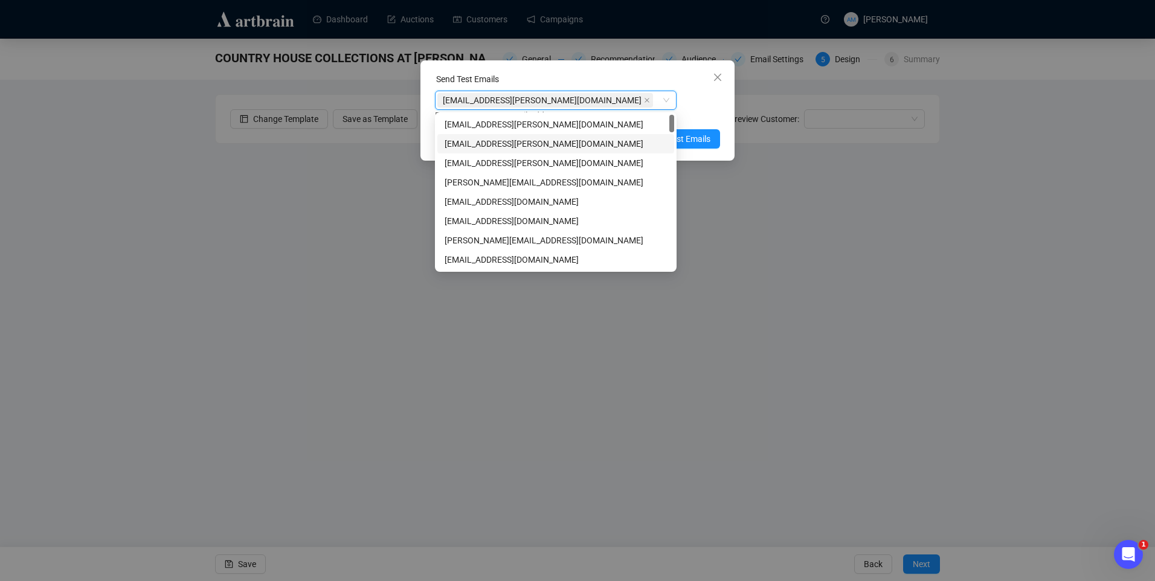
click at [690, 121] on div "Enter up to 20 Test Email Addresses" at bounding box center [577, 116] width 285 height 14
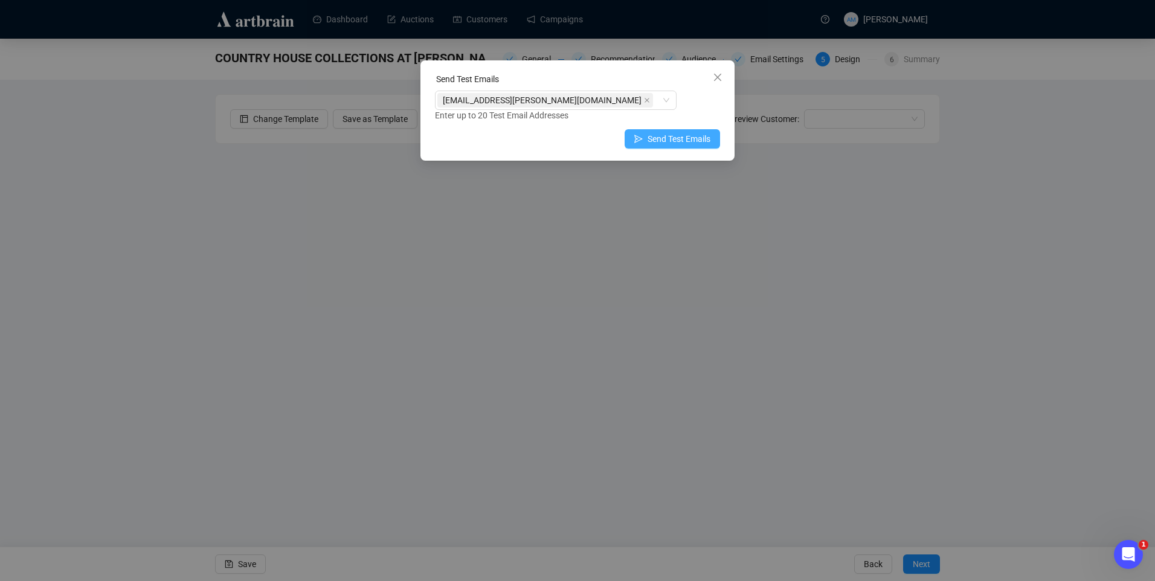
click at [648, 138] on button "Send Test Emails" at bounding box center [672, 138] width 95 height 19
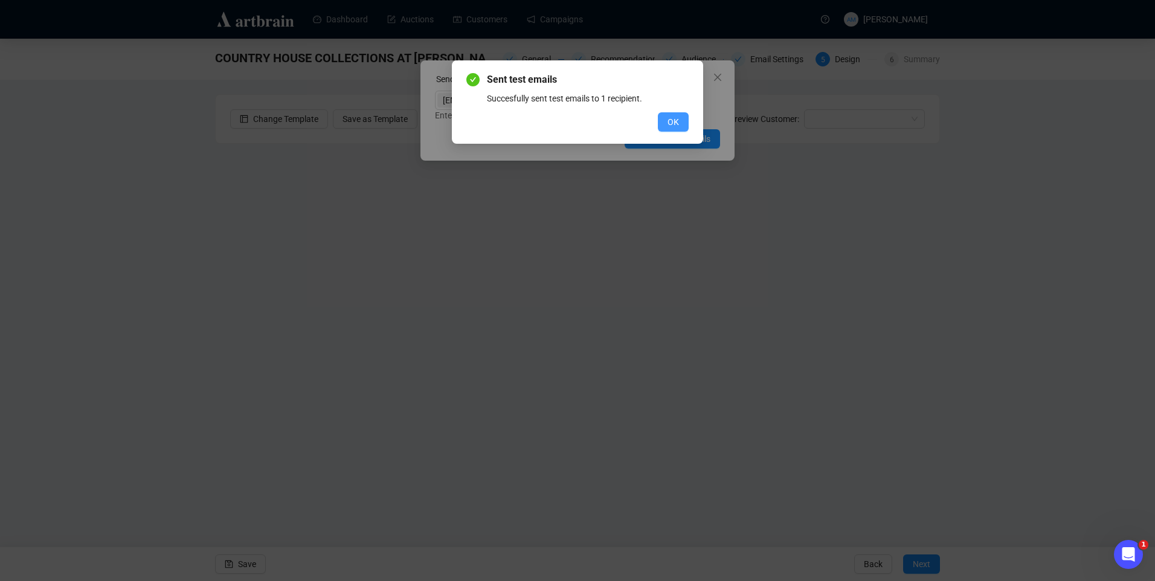
click at [677, 117] on span "OK" at bounding box center [673, 121] width 11 height 13
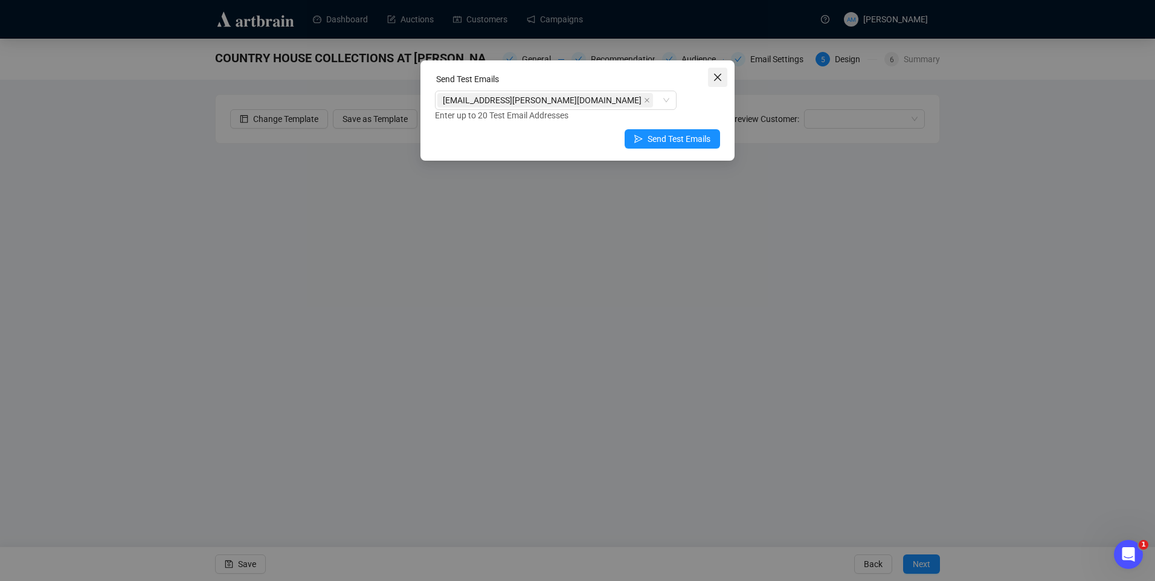
click at [724, 79] on span "Close" at bounding box center [717, 77] width 19 height 10
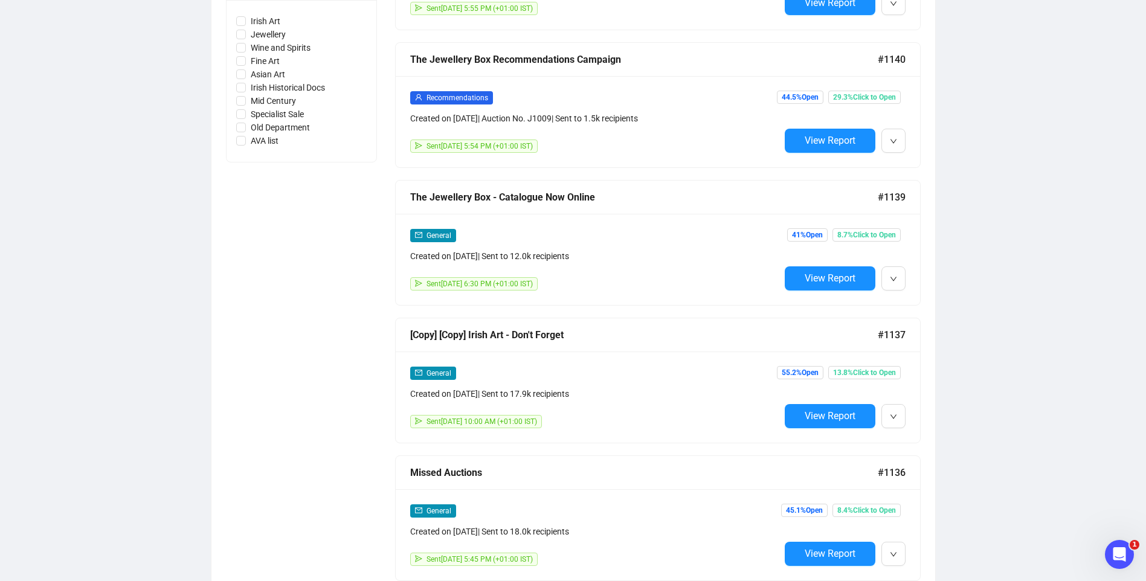
scroll to position [604, 0]
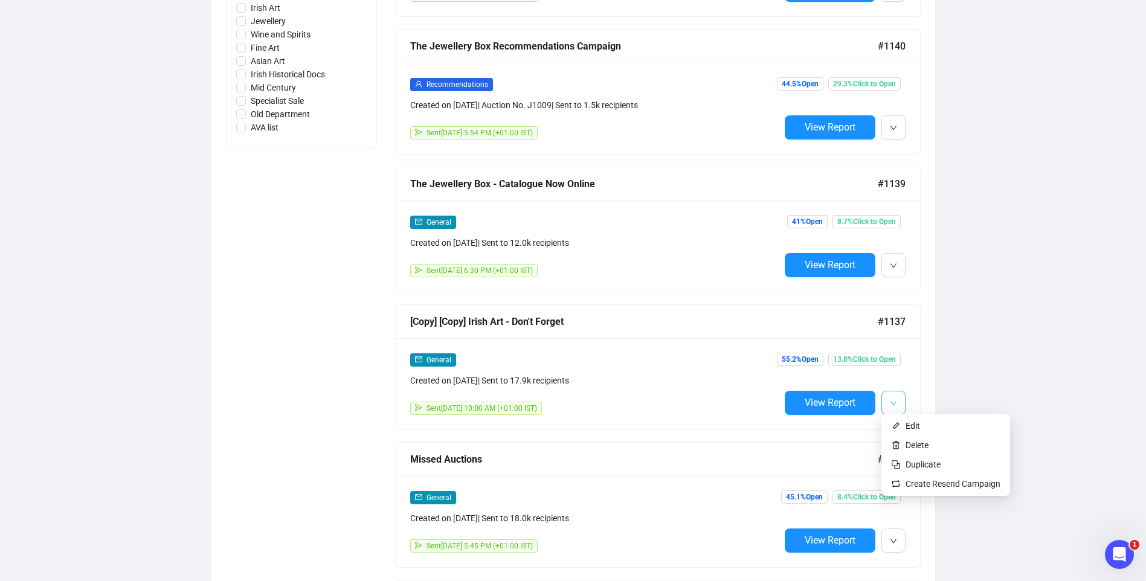
click at [882, 404] on button "button" at bounding box center [893, 403] width 24 height 24
click at [909, 424] on span "Edit" at bounding box center [913, 426] width 14 height 10
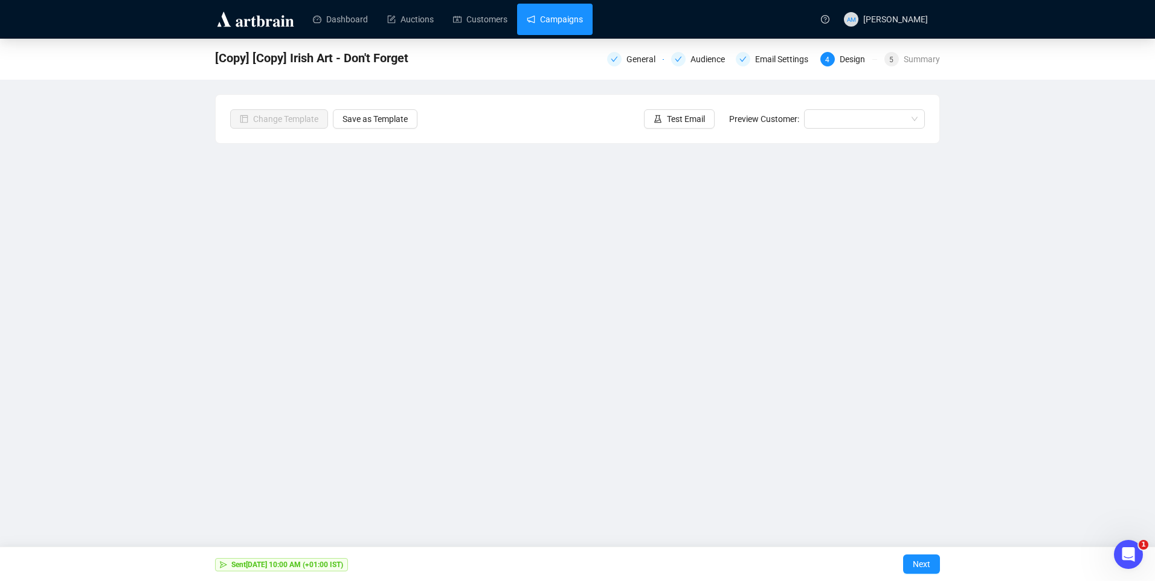
click at [548, 27] on link "Campaigns" at bounding box center [555, 19] width 56 height 31
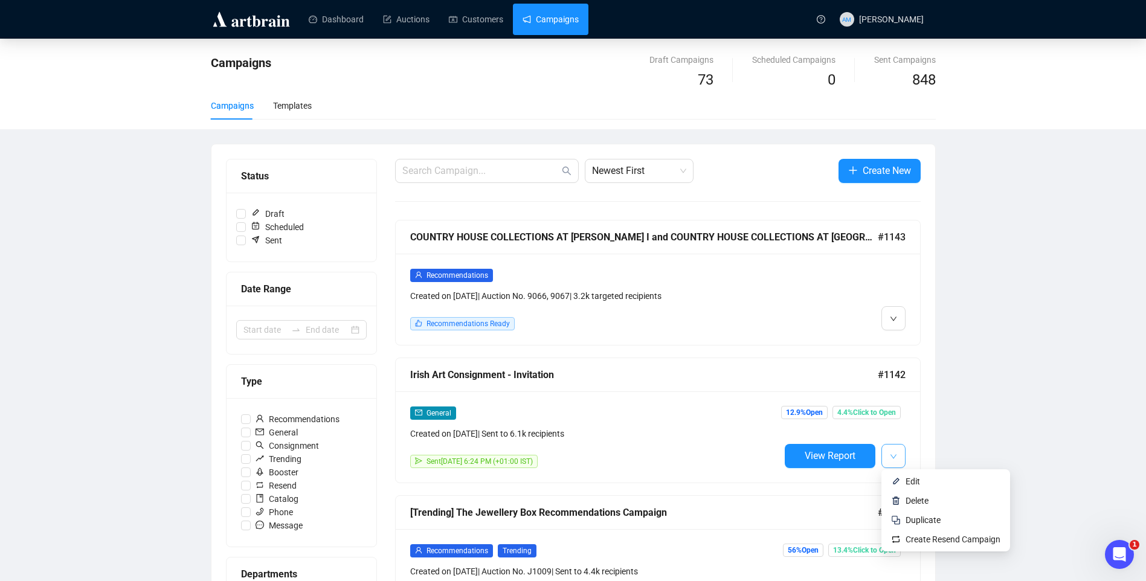
click at [889, 456] on button "button" at bounding box center [893, 456] width 24 height 24
click at [904, 483] on li "Edit" at bounding box center [946, 481] width 124 height 19
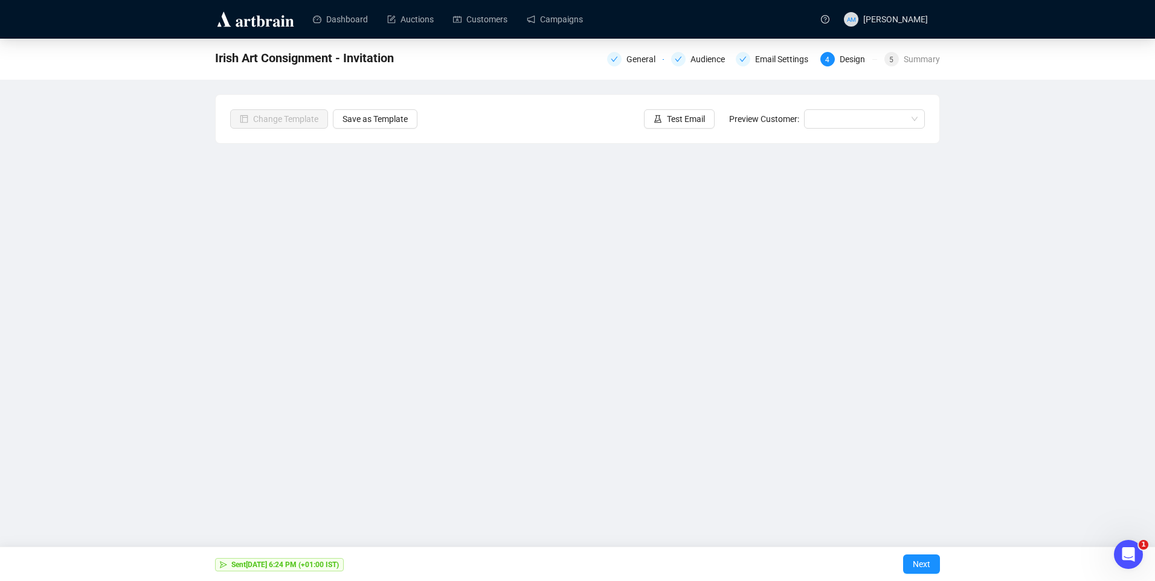
click at [200, 297] on div "Irish Art Consignment - Invitation General Audience Email Settings 4 Design 5 S…" at bounding box center [577, 271] width 1155 height 465
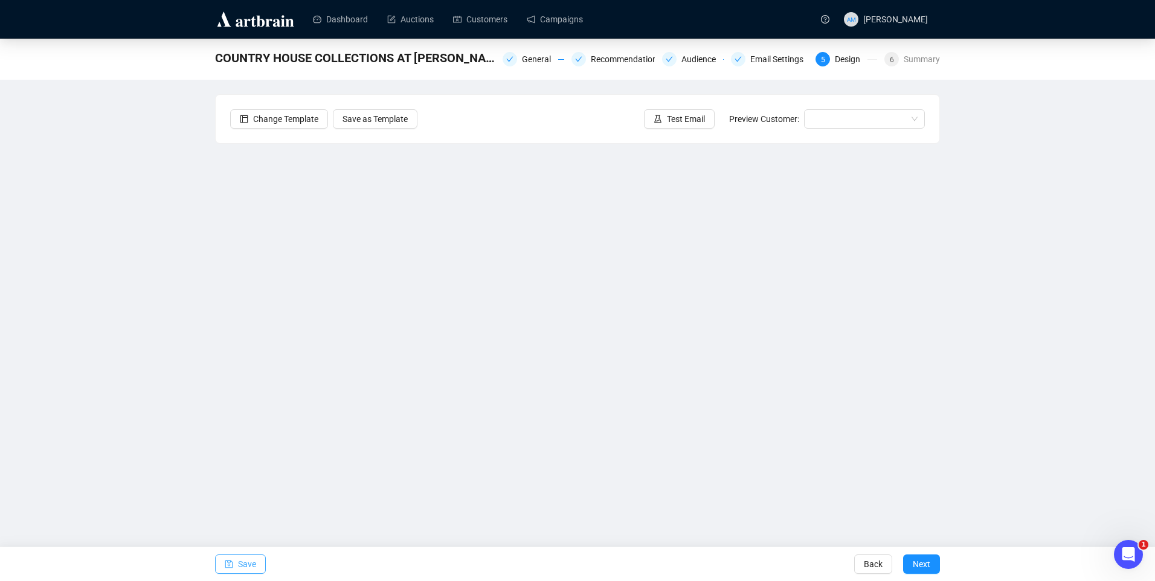
click at [260, 562] on button "Save" at bounding box center [240, 564] width 51 height 19
click at [236, 569] on button "Save" at bounding box center [240, 564] width 51 height 19
click at [240, 566] on span "Save" at bounding box center [247, 564] width 18 height 34
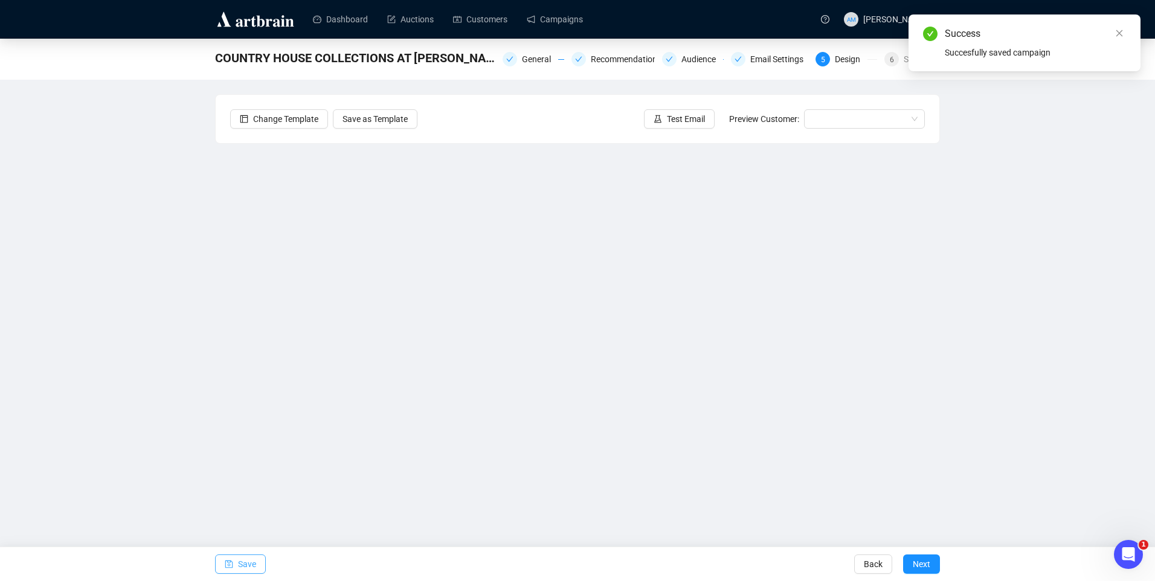
click at [240, 563] on span "Save" at bounding box center [247, 564] width 18 height 34
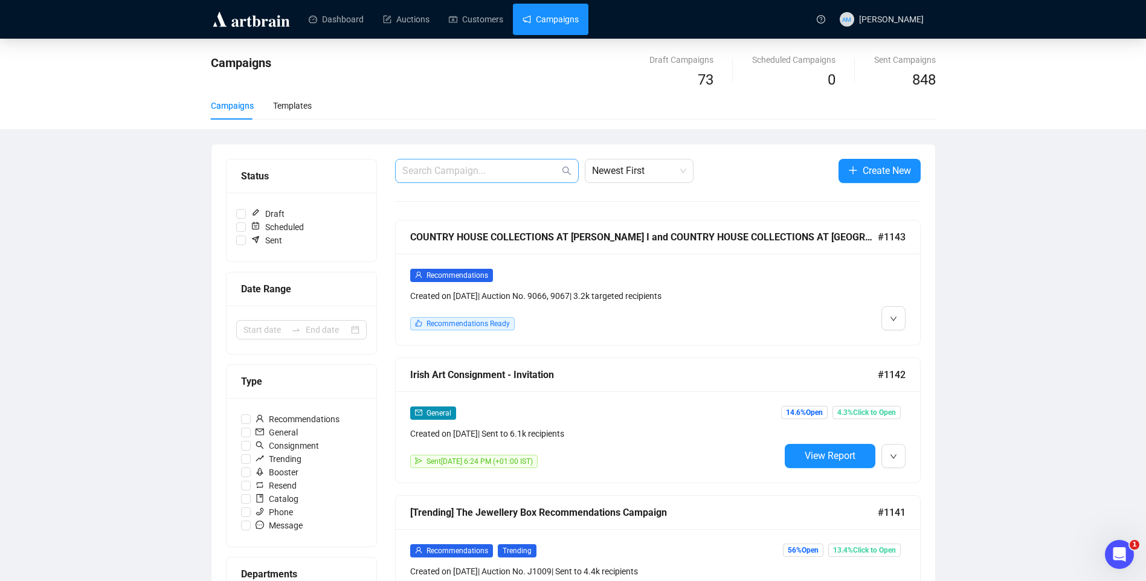
click at [442, 163] on span at bounding box center [487, 171] width 184 height 24
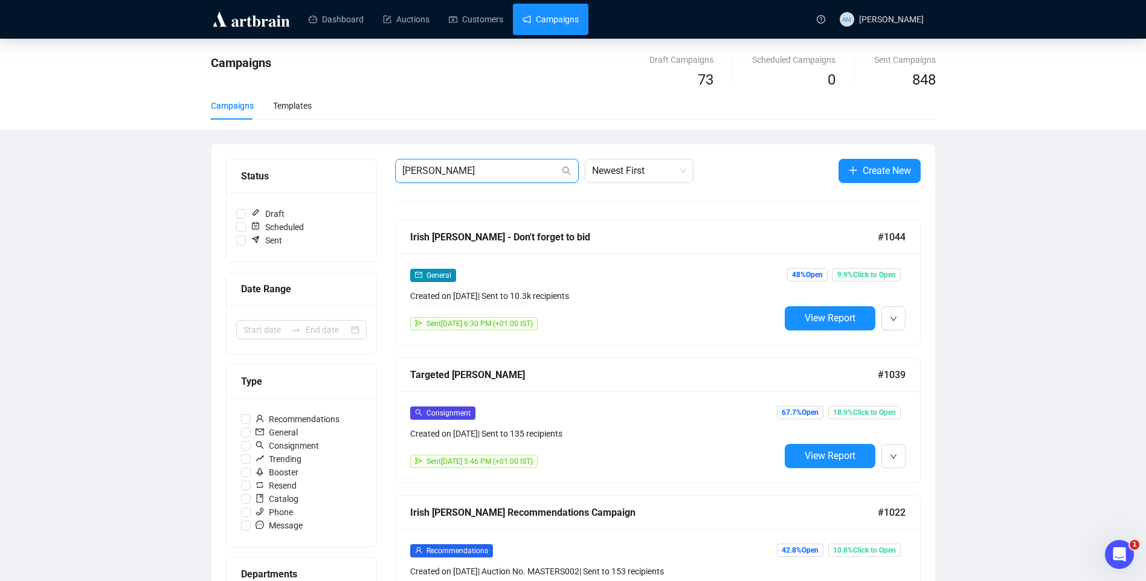
scroll to position [121, 0]
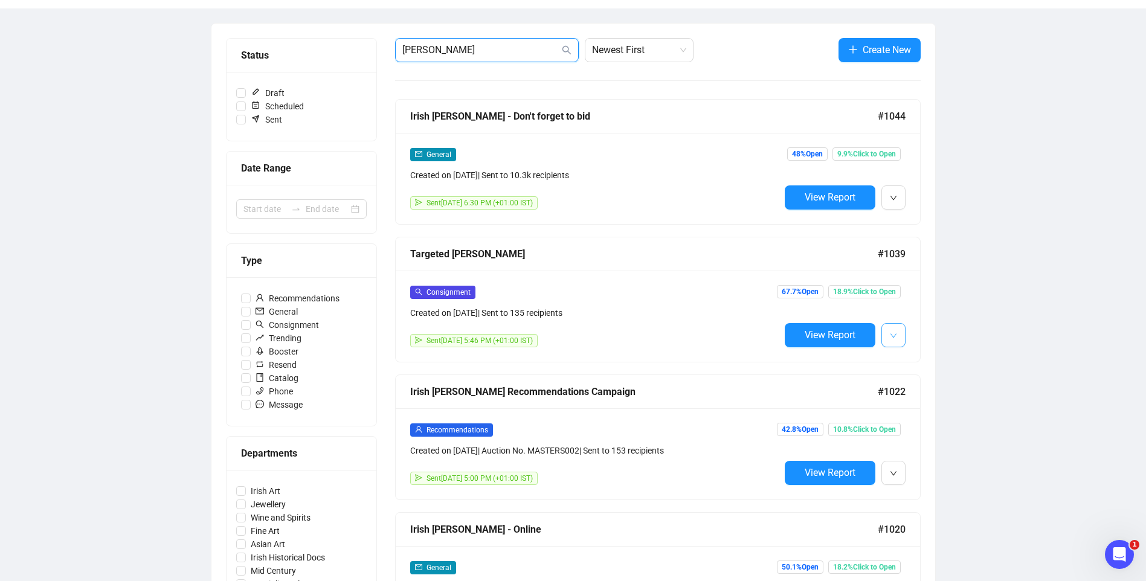
type input "[PERSON_NAME]"
click at [897, 338] on icon "down" at bounding box center [893, 335] width 7 height 7
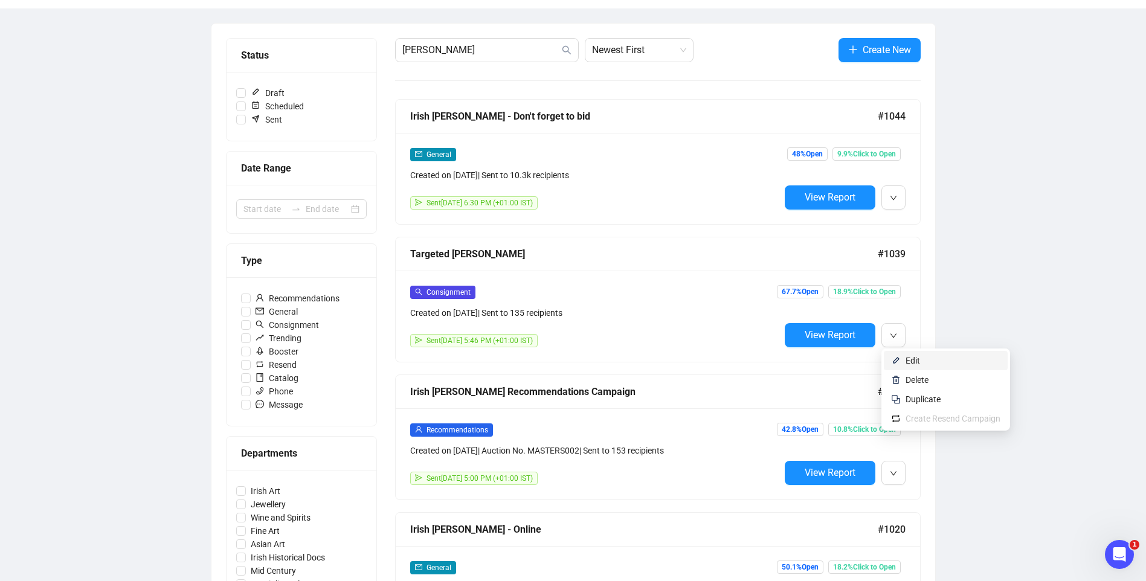
click at [916, 365] on span "Edit" at bounding box center [913, 361] width 14 height 10
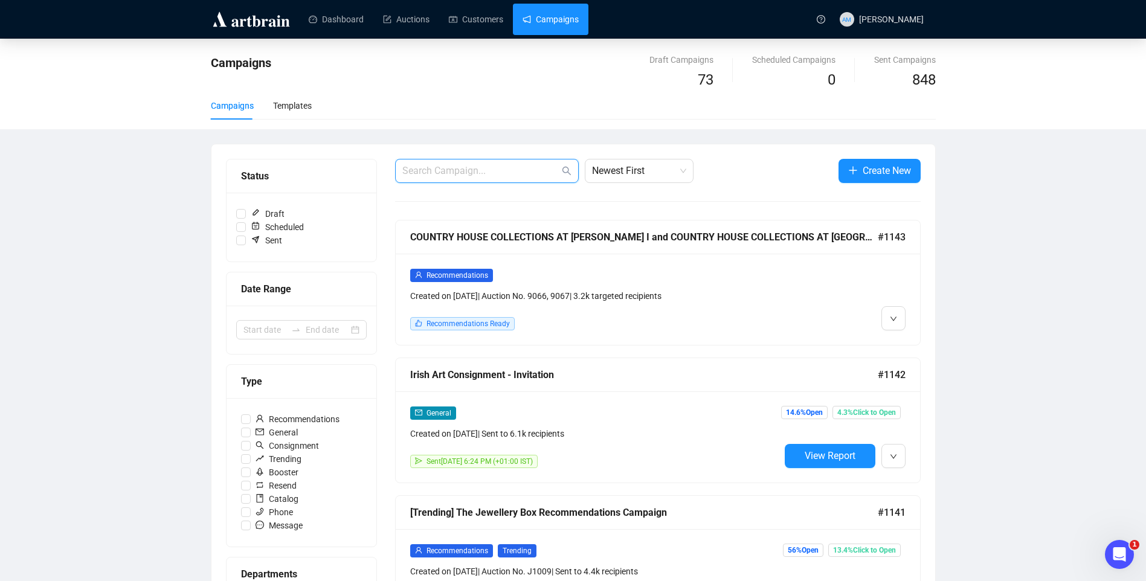
click at [442, 167] on input "text" at bounding box center [480, 171] width 157 height 14
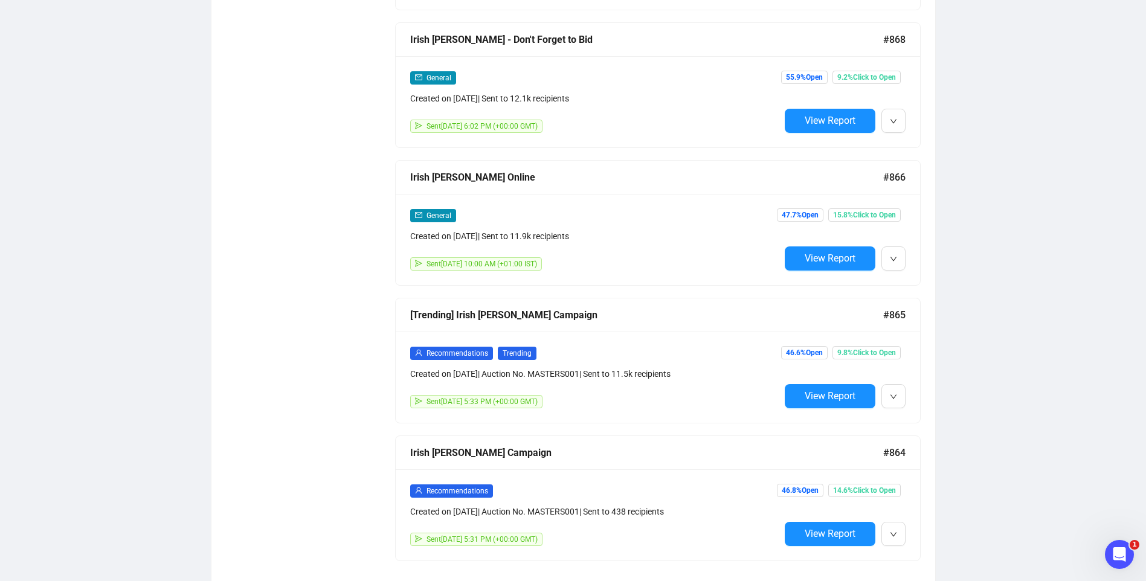
scroll to position [1025, 0]
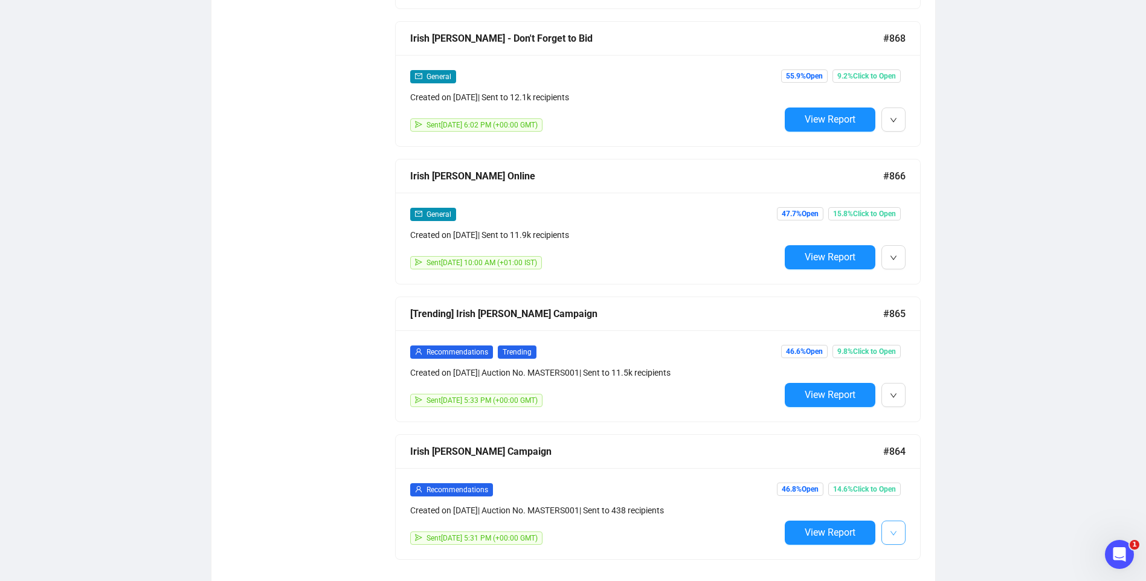
type input "old masters"
click at [897, 530] on icon "down" at bounding box center [893, 533] width 7 height 7
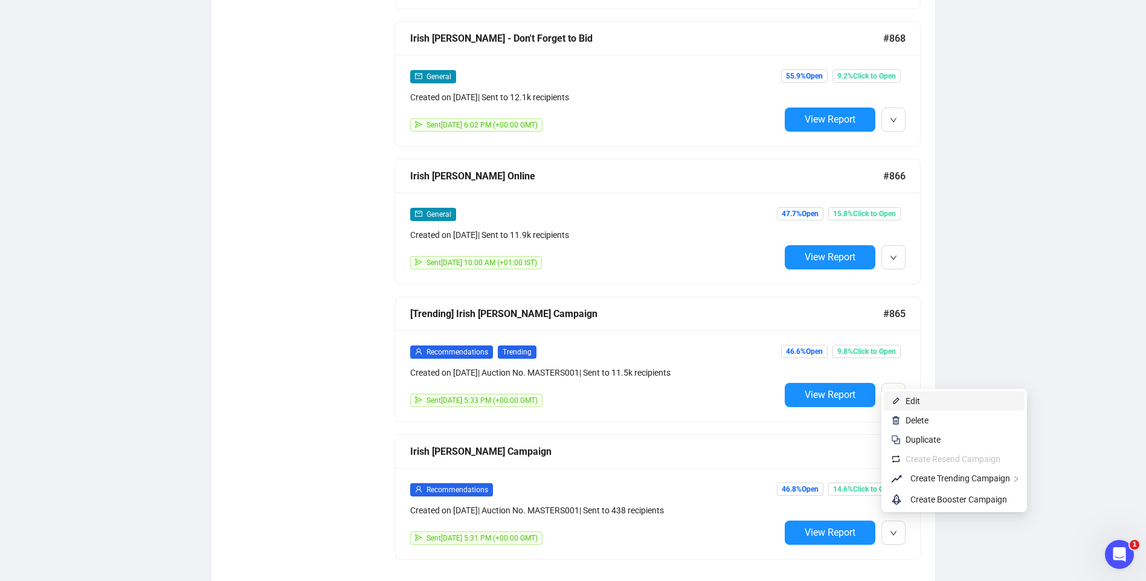
click at [932, 400] on span "Edit" at bounding box center [962, 400] width 112 height 13
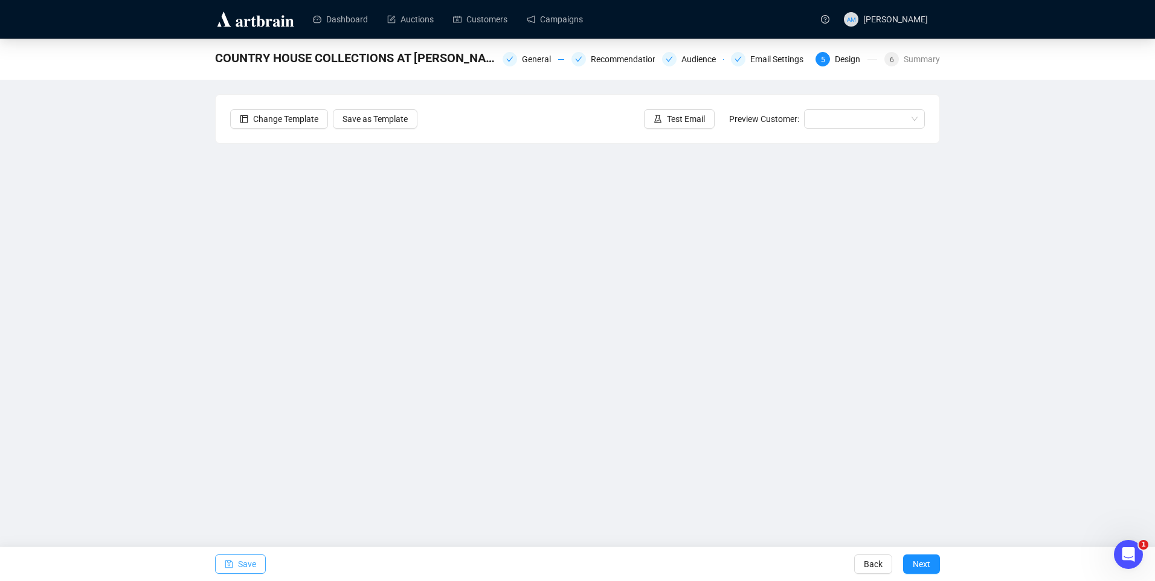
click at [247, 567] on span "Save" at bounding box center [247, 564] width 18 height 34
